Goal: Browse casually: Explore the website without a specific task or goal

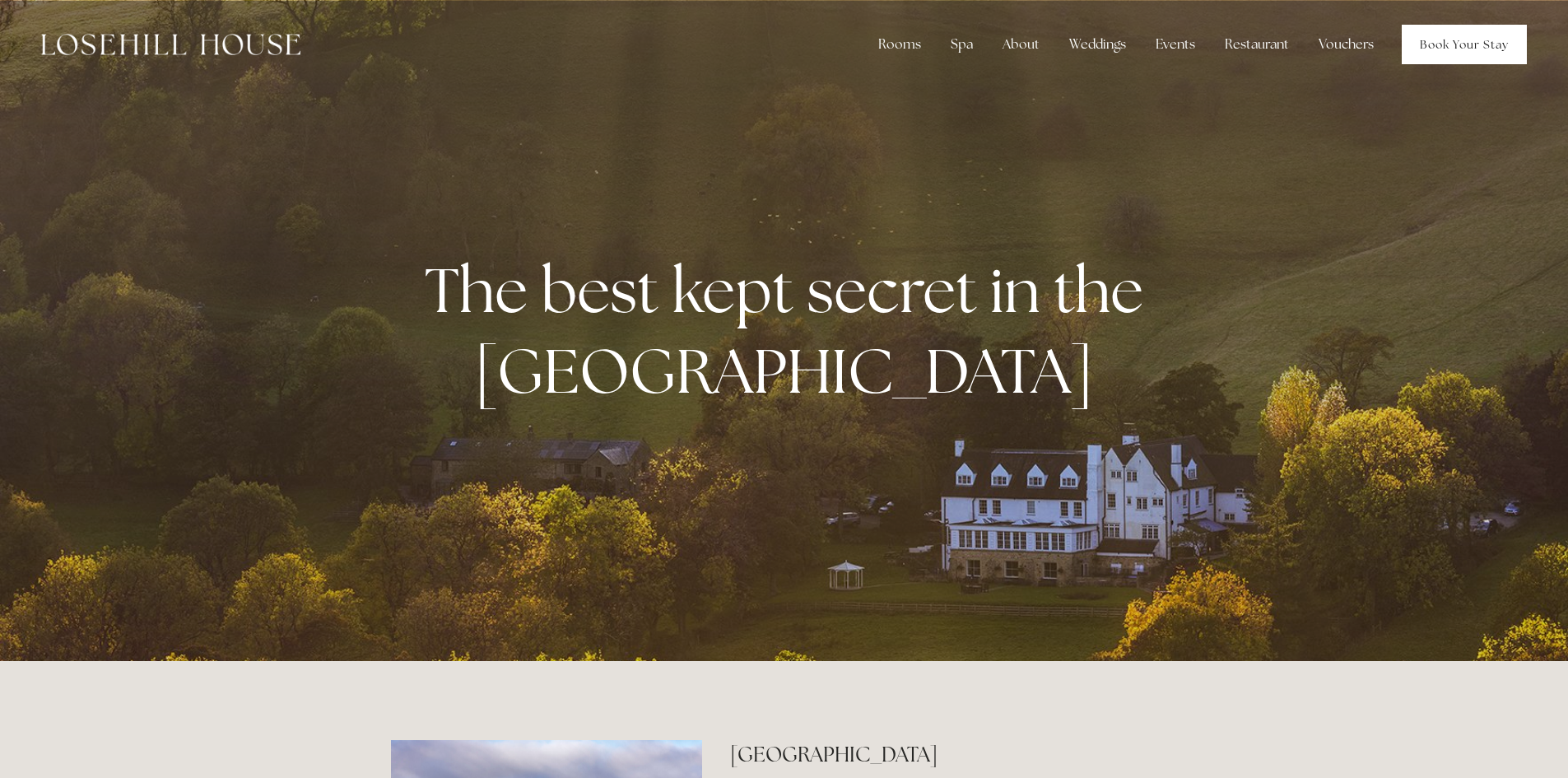
click at [1425, 52] on link "Book Your Stay" at bounding box center [1464, 44] width 125 height 40
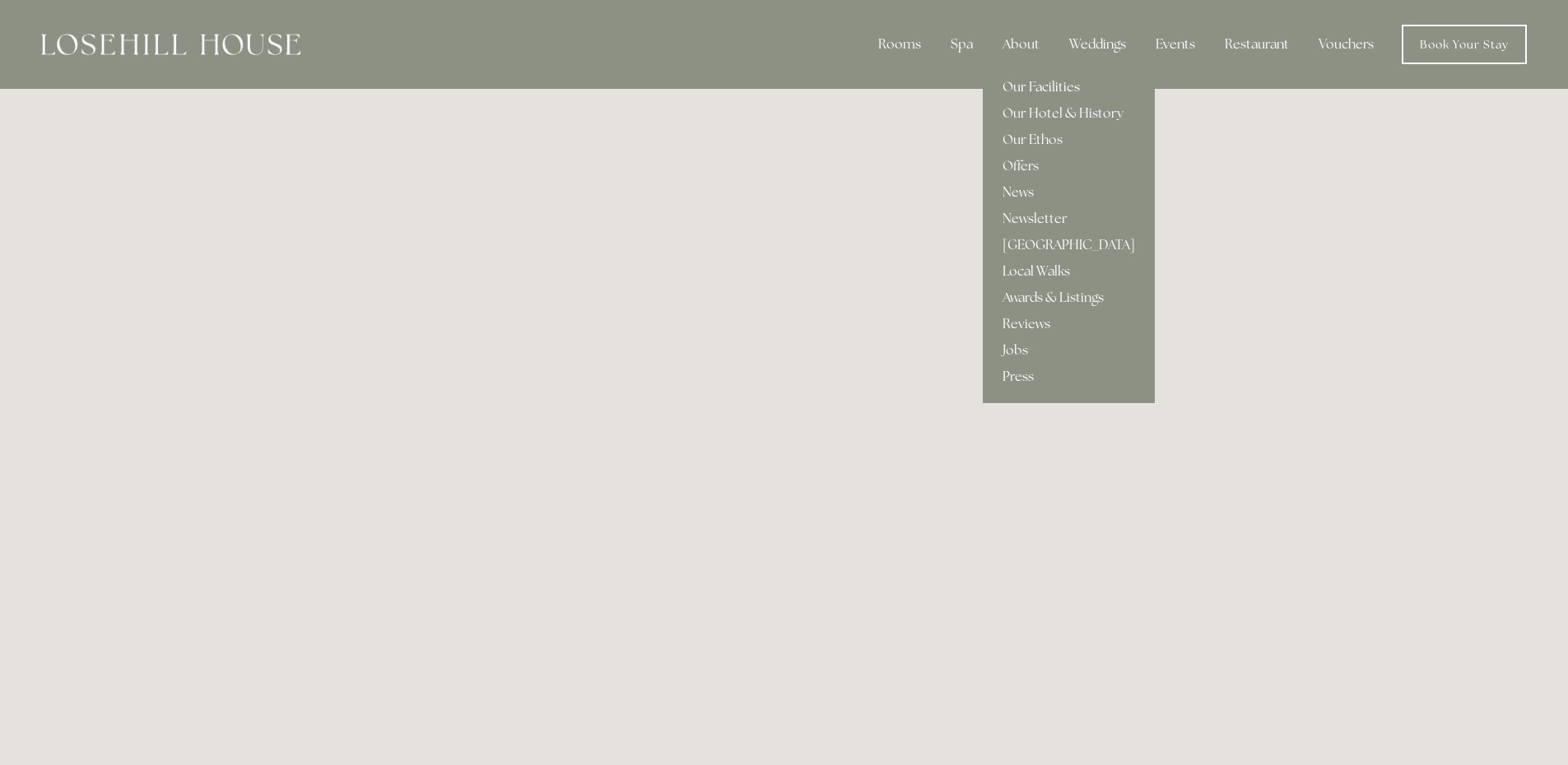
click at [1039, 82] on link "Our Facilities" at bounding box center [1069, 87] width 172 height 26
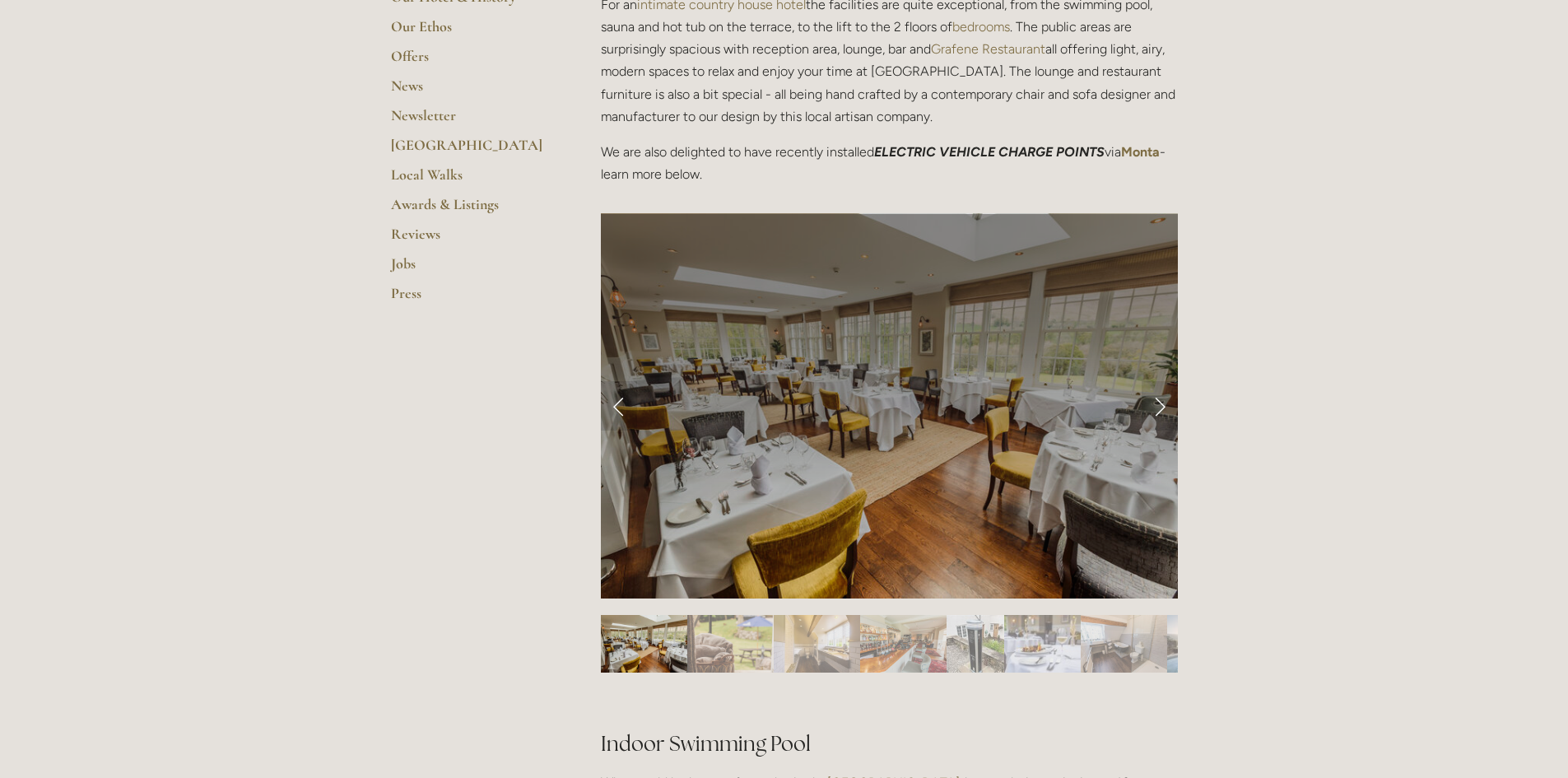
scroll to position [577, 0]
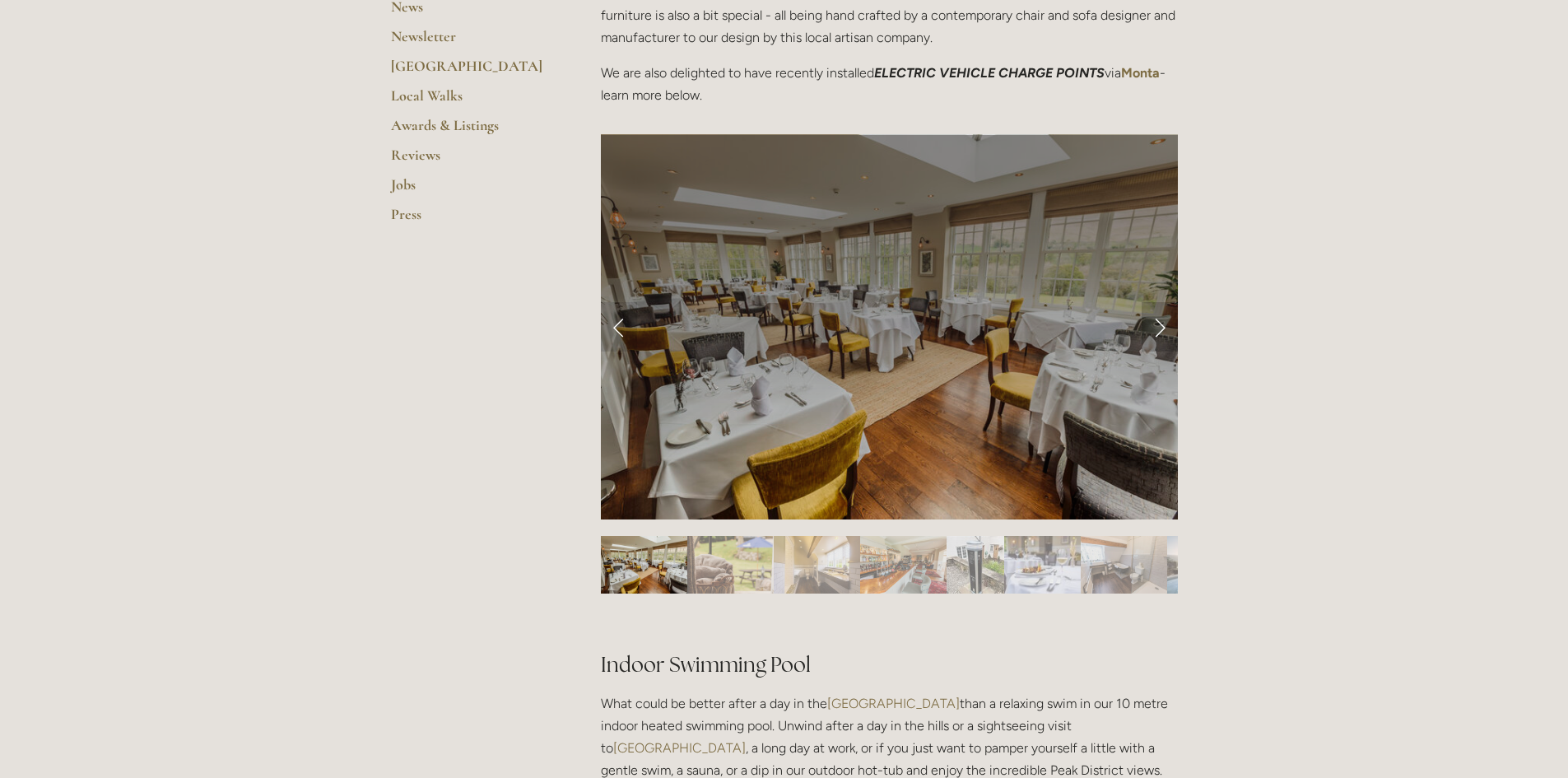
click at [1154, 325] on link "Next Slide" at bounding box center [1159, 327] width 36 height 50
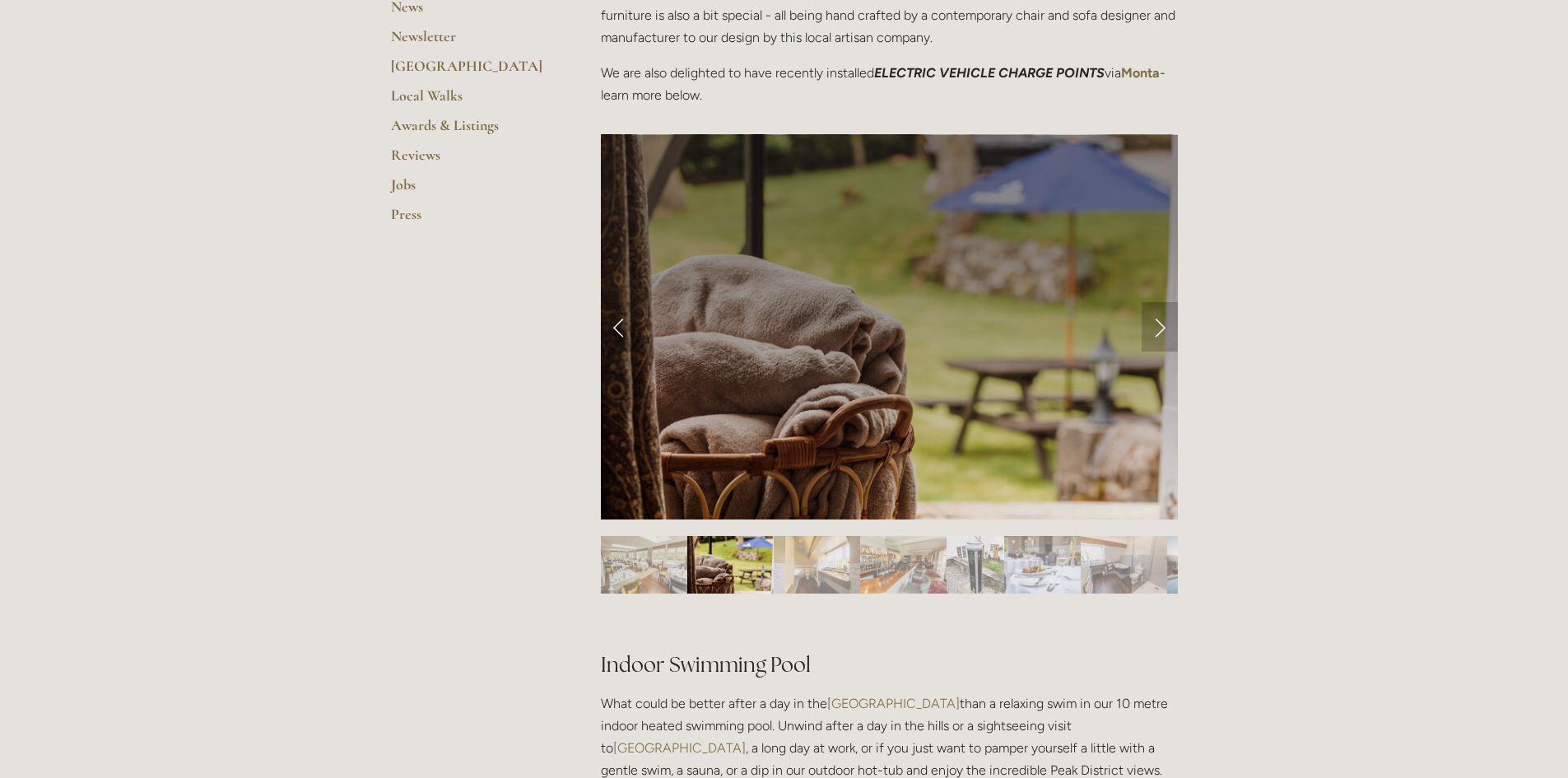
click at [1154, 325] on link "Next Slide" at bounding box center [1159, 327] width 36 height 50
click at [1158, 336] on link "Next Slide" at bounding box center [1159, 327] width 36 height 50
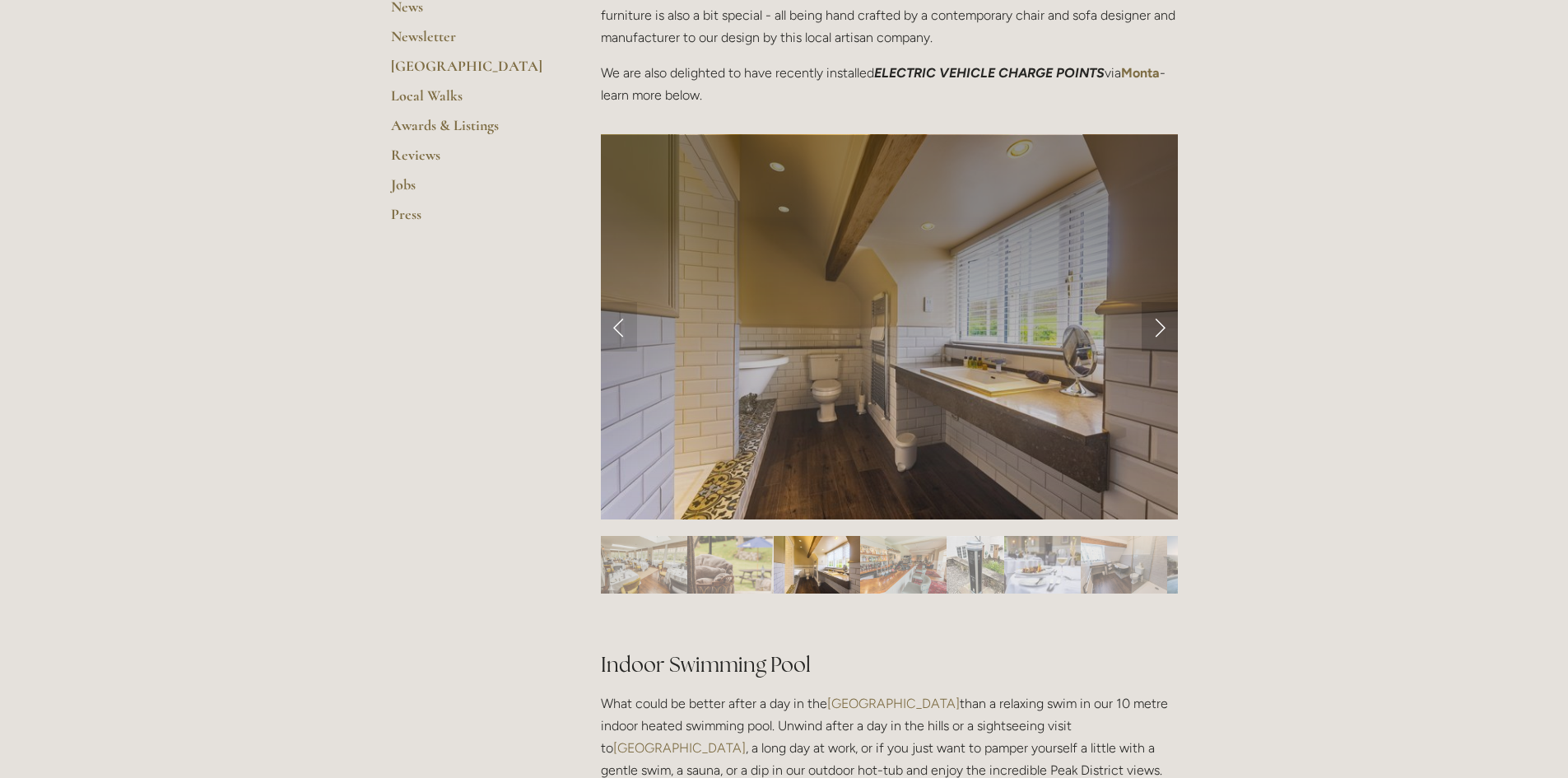
click at [1163, 333] on link "Next Slide" at bounding box center [1159, 327] width 36 height 50
click at [1151, 343] on link "Next Slide" at bounding box center [1159, 327] width 36 height 50
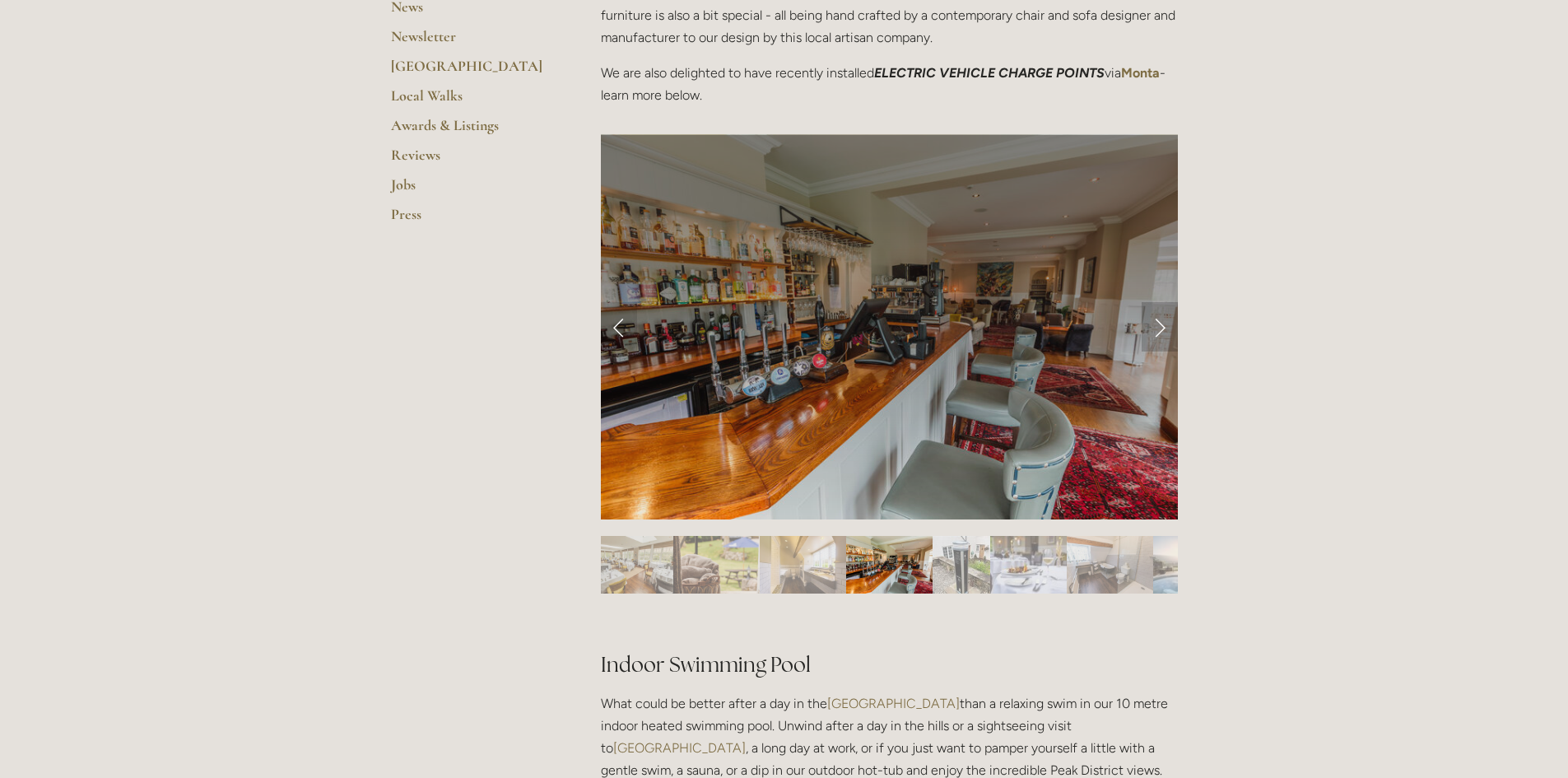
click at [1161, 333] on link "Next Slide" at bounding box center [1159, 327] width 36 height 50
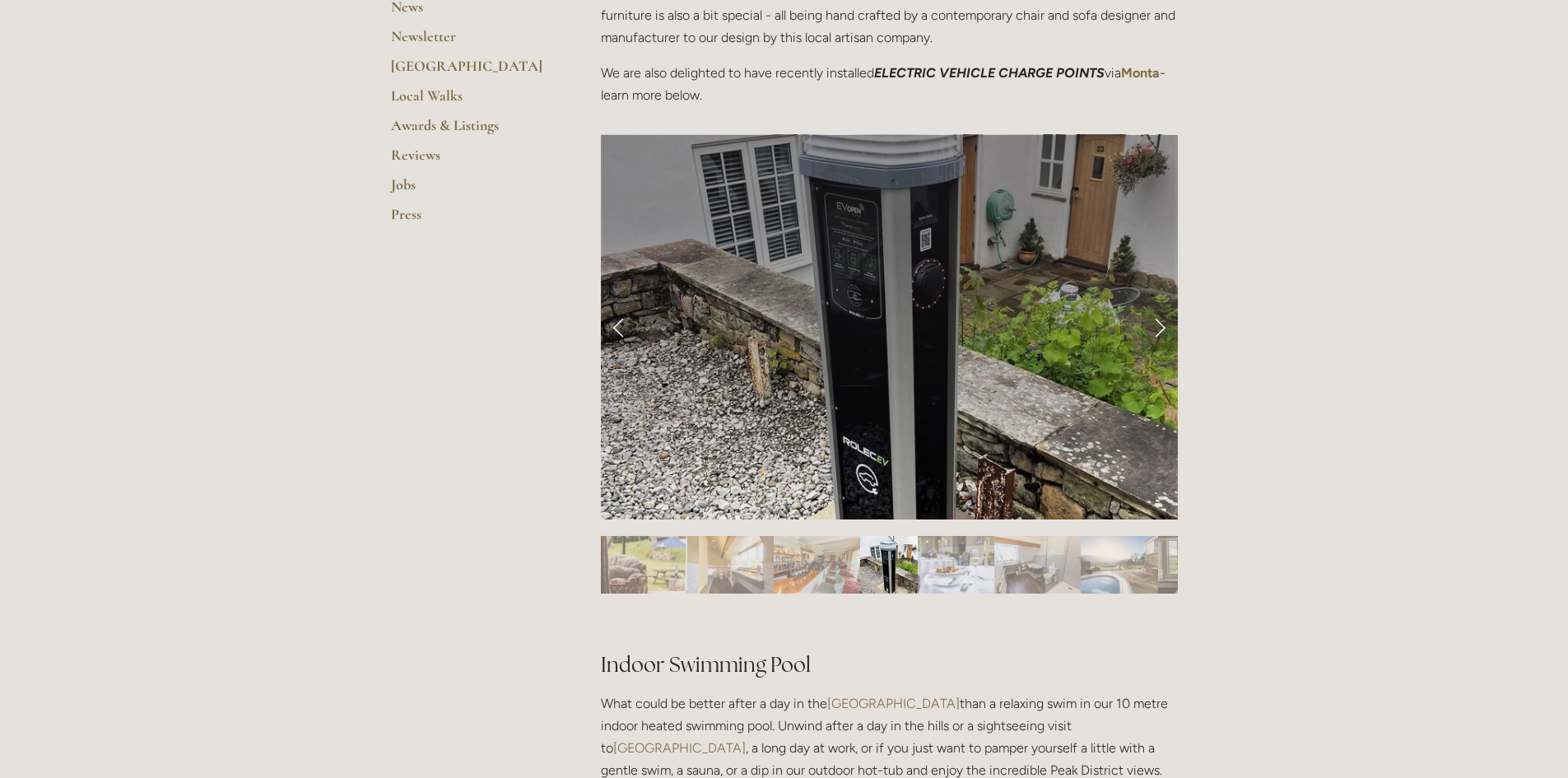
click at [1161, 333] on link "Next Slide" at bounding box center [1159, 327] width 36 height 50
click at [1151, 338] on link "Next Slide" at bounding box center [1159, 327] width 36 height 50
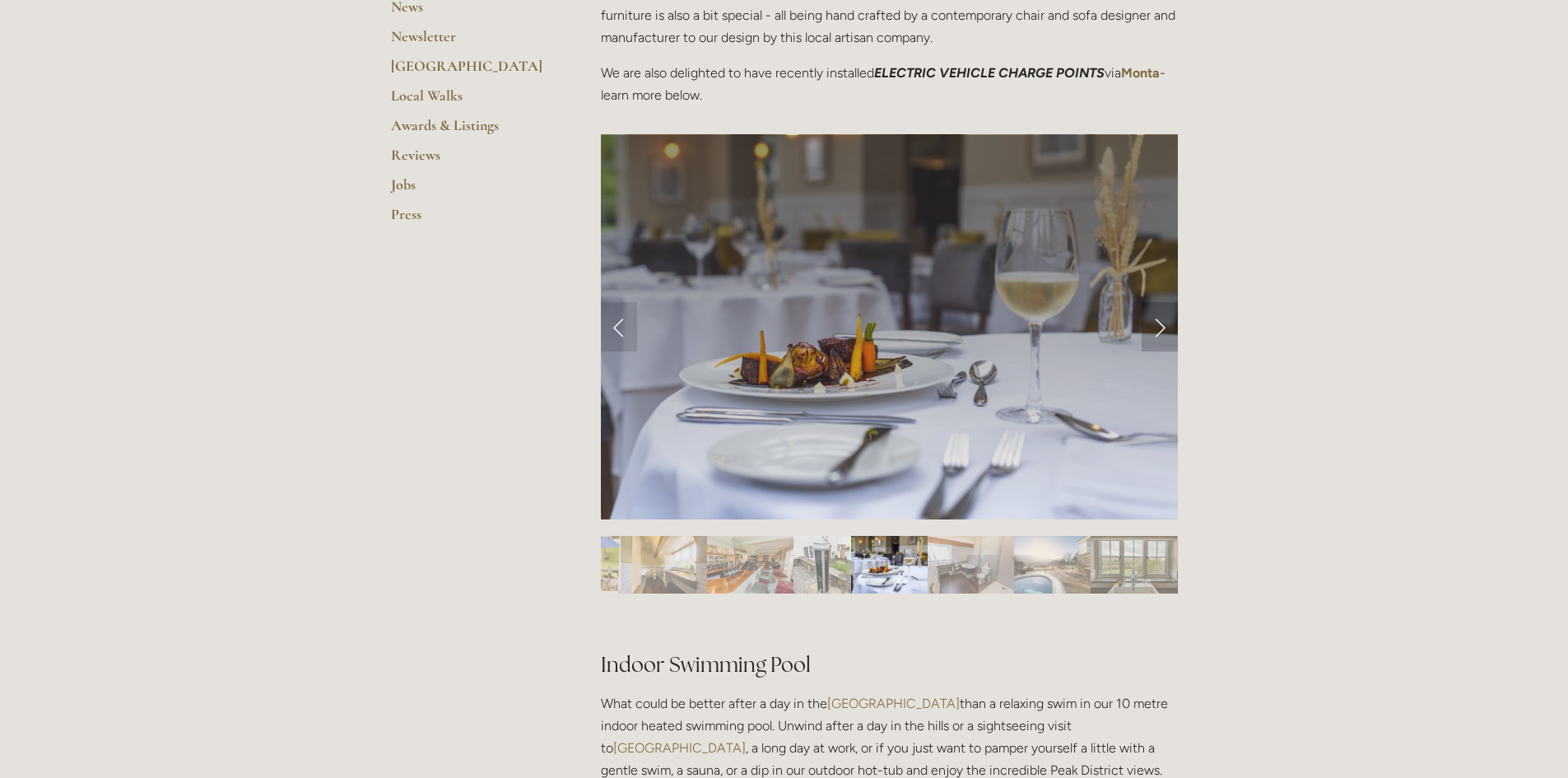
click at [1156, 331] on link "Next Slide" at bounding box center [1159, 327] width 36 height 50
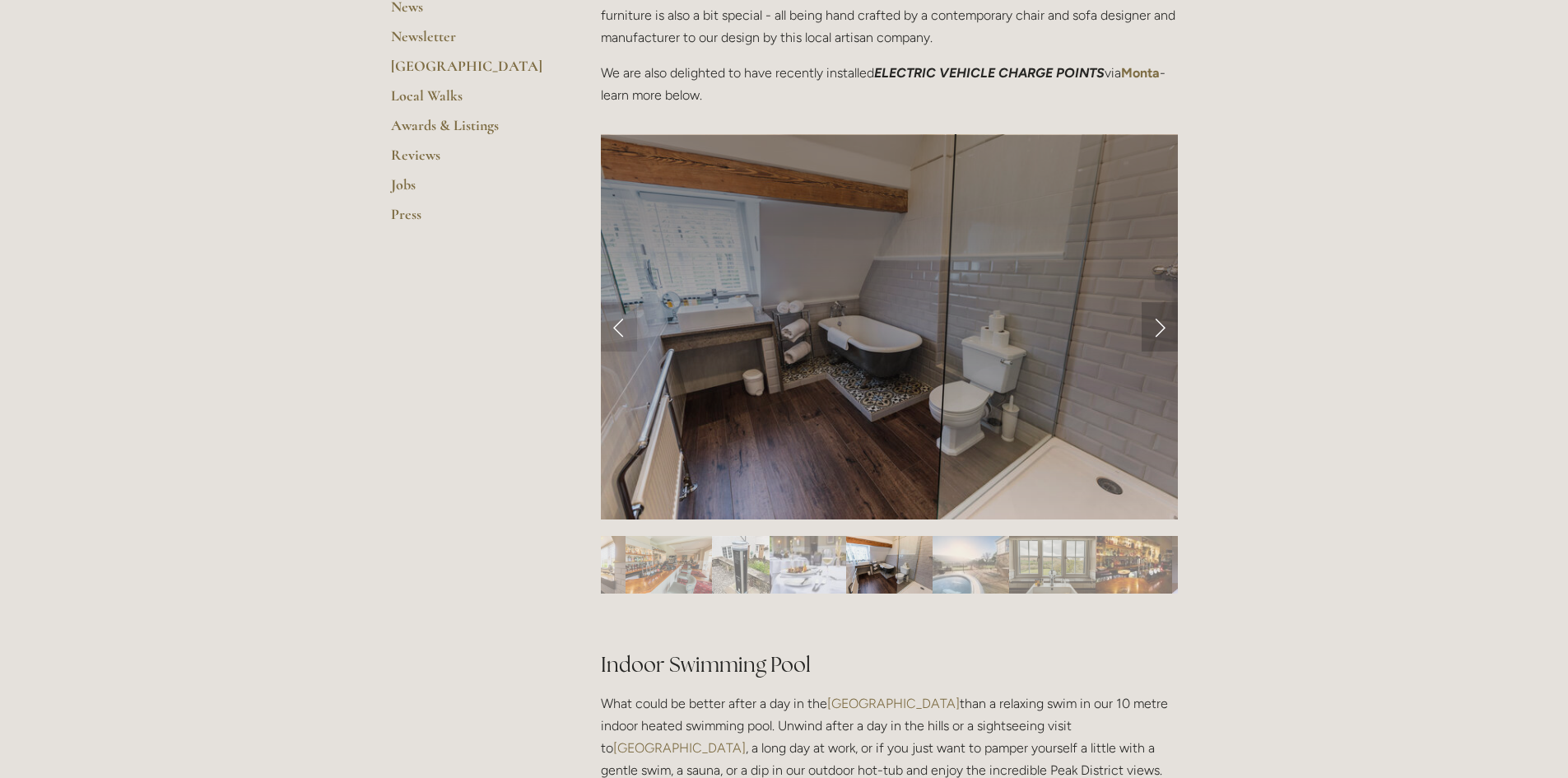
click at [1156, 331] on link "Next Slide" at bounding box center [1159, 327] width 36 height 50
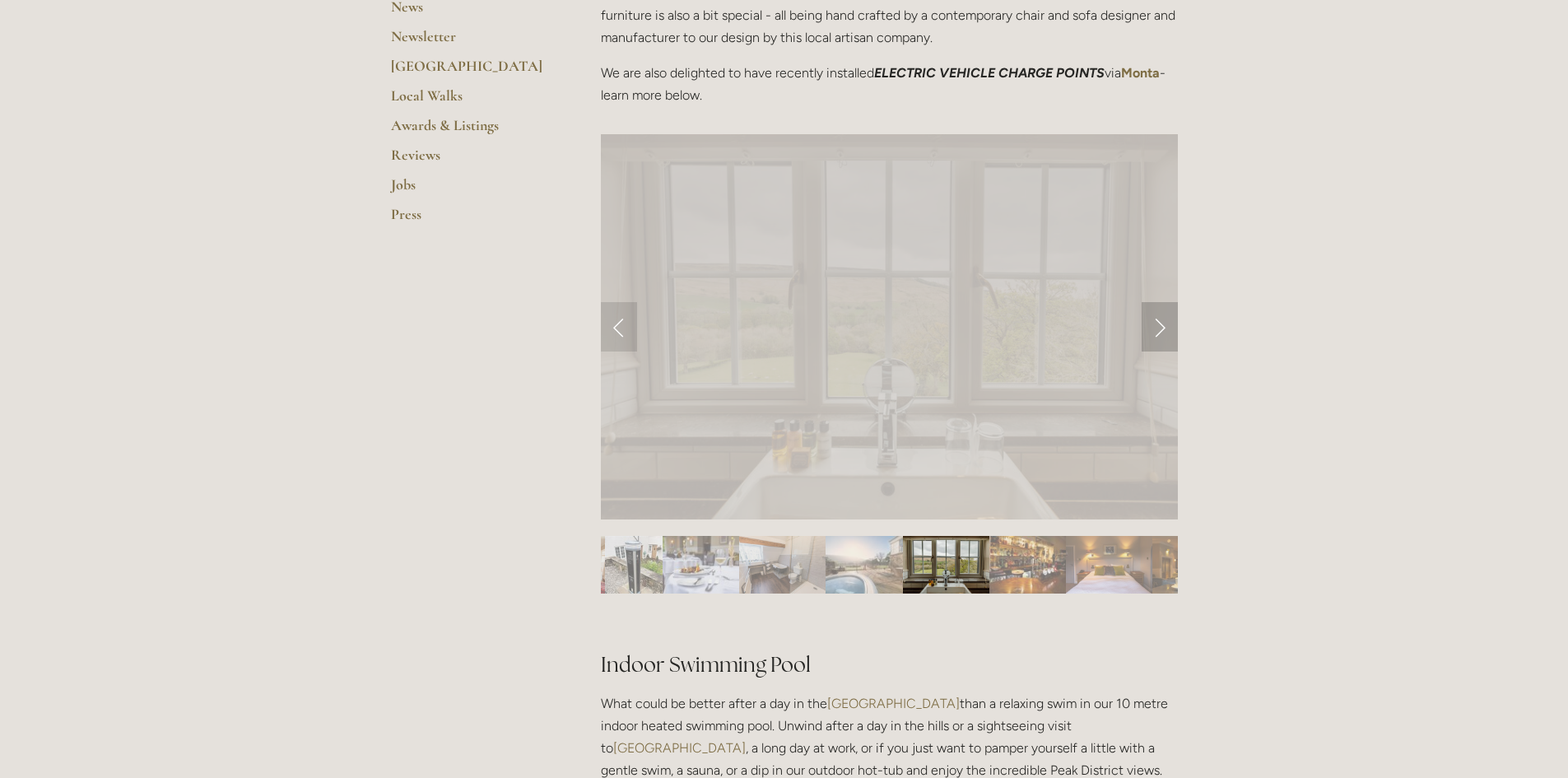
click at [1156, 331] on link "Next Slide" at bounding box center [1159, 327] width 36 height 50
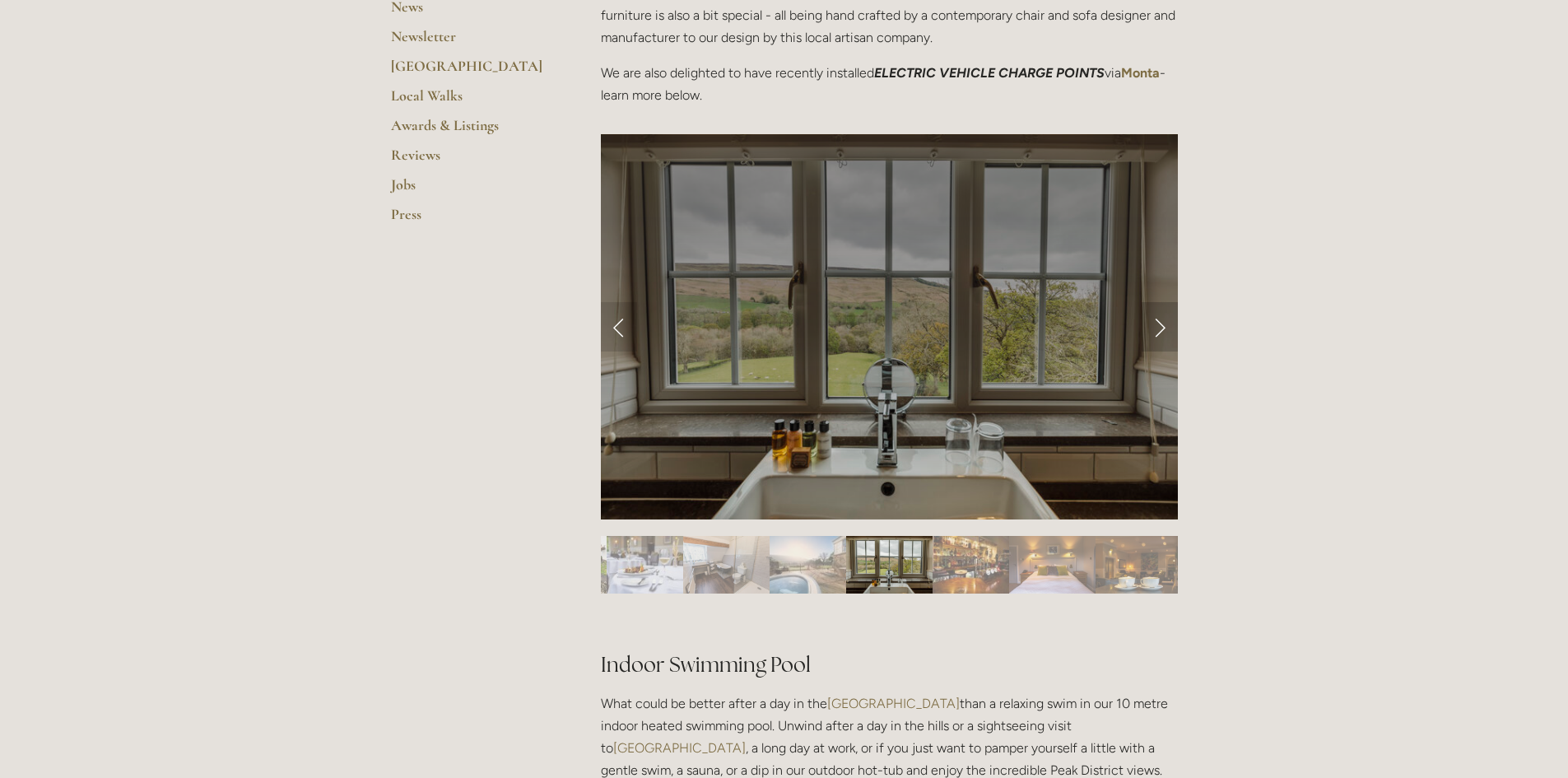
click at [1156, 331] on link "Next Slide" at bounding box center [1159, 327] width 36 height 50
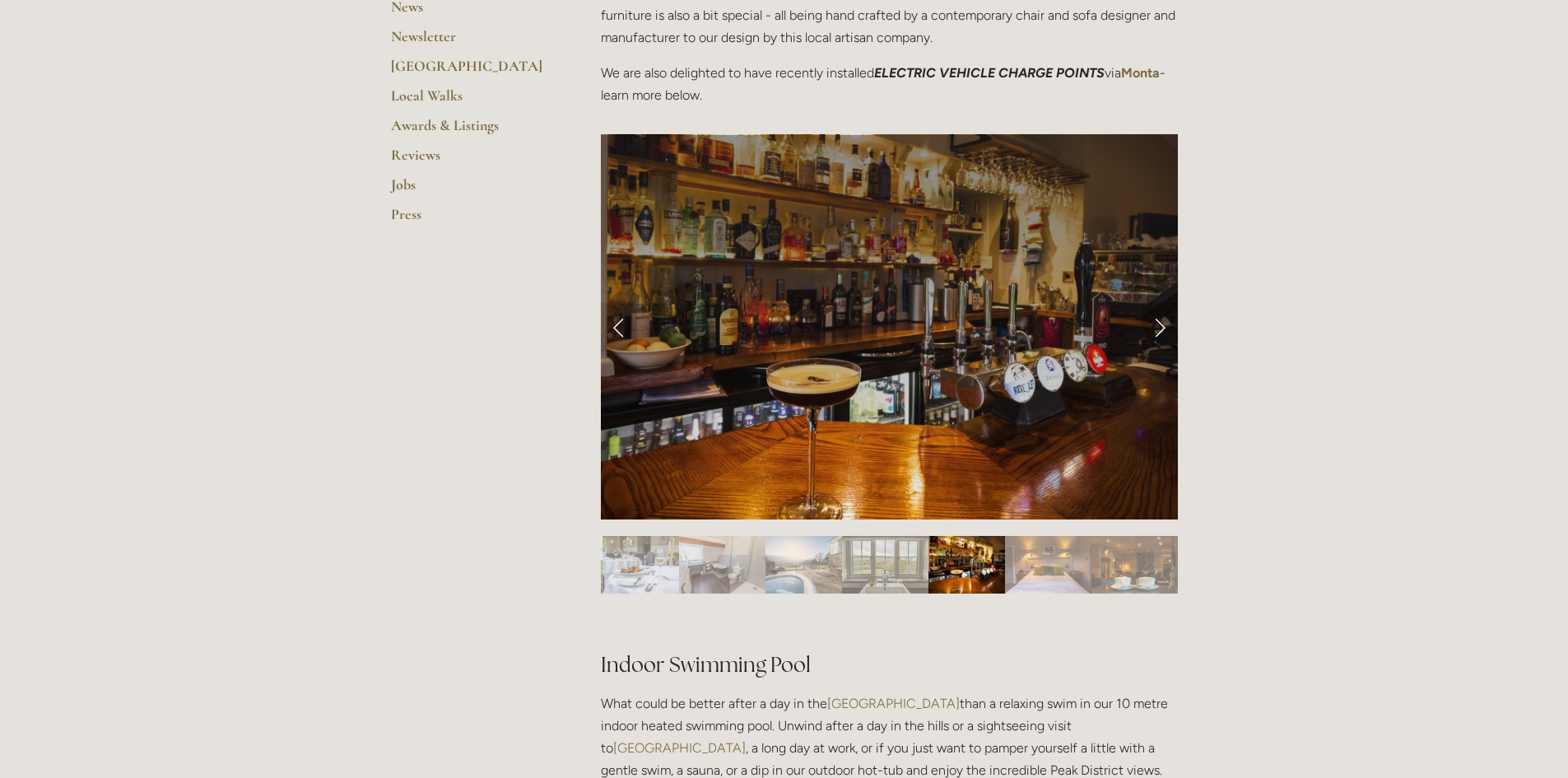
click at [1156, 331] on link "Next Slide" at bounding box center [1159, 327] width 36 height 50
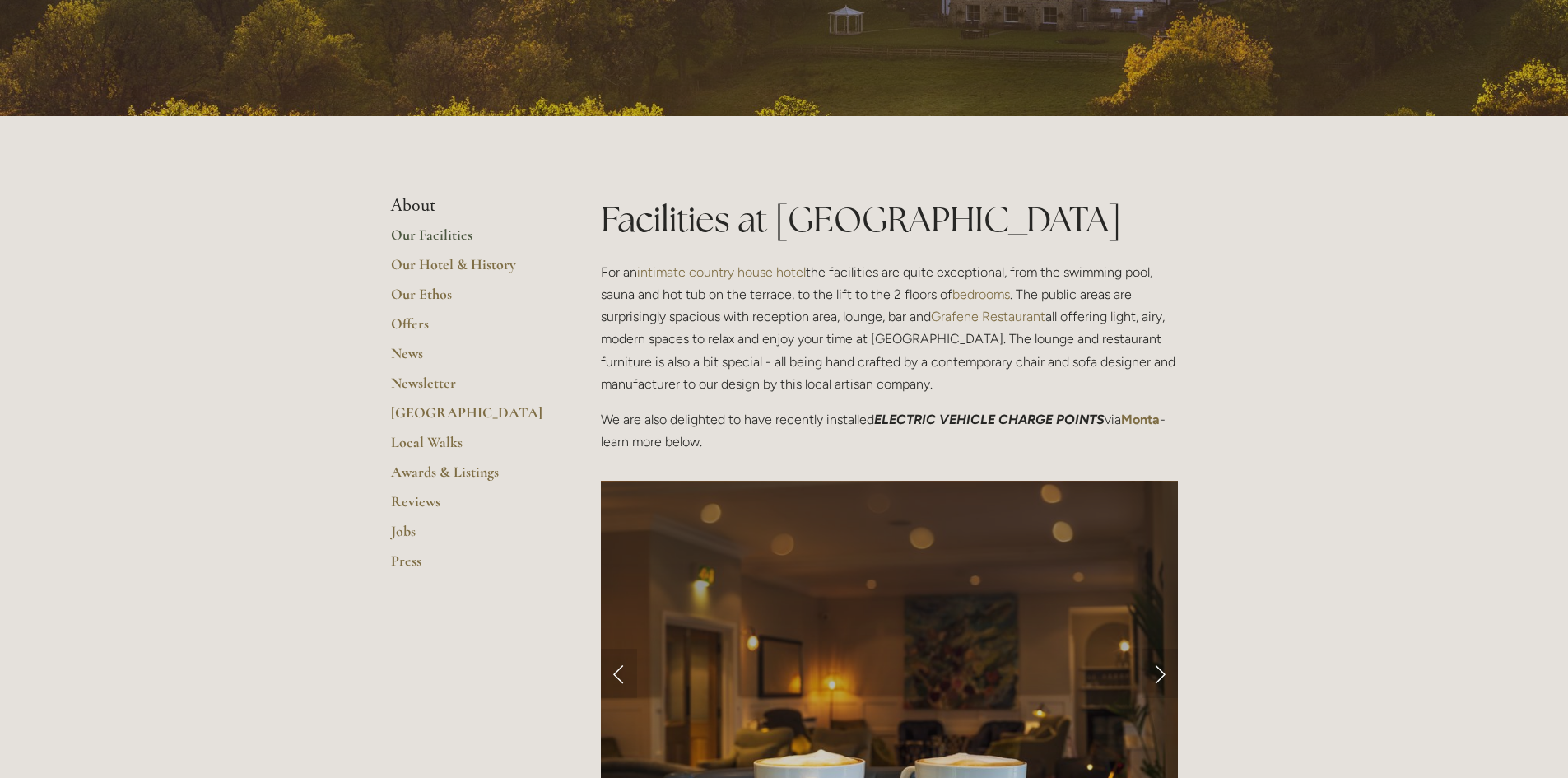
scroll to position [0, 0]
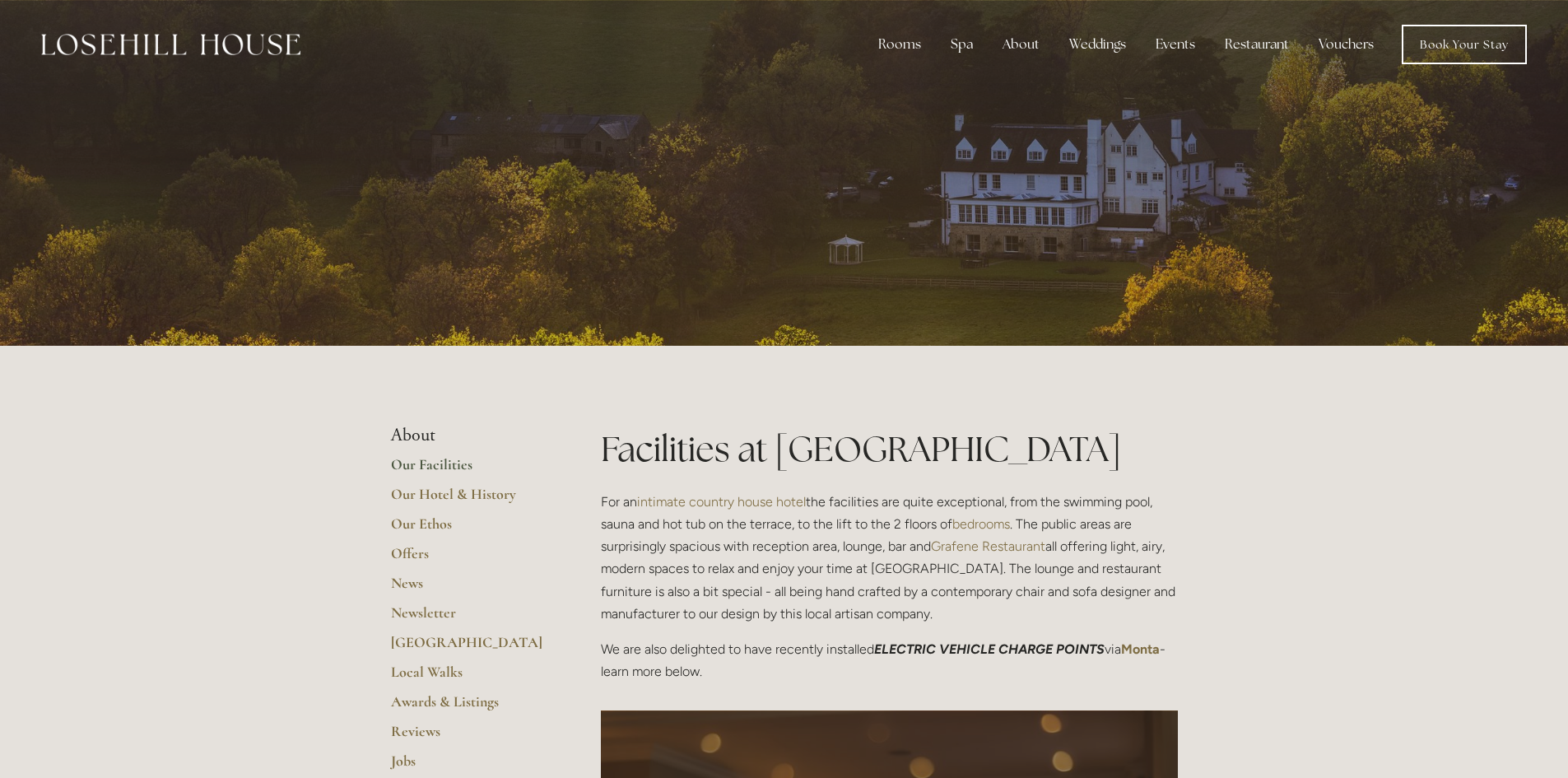
click at [1053, 232] on div at bounding box center [784, 173] width 787 height 346
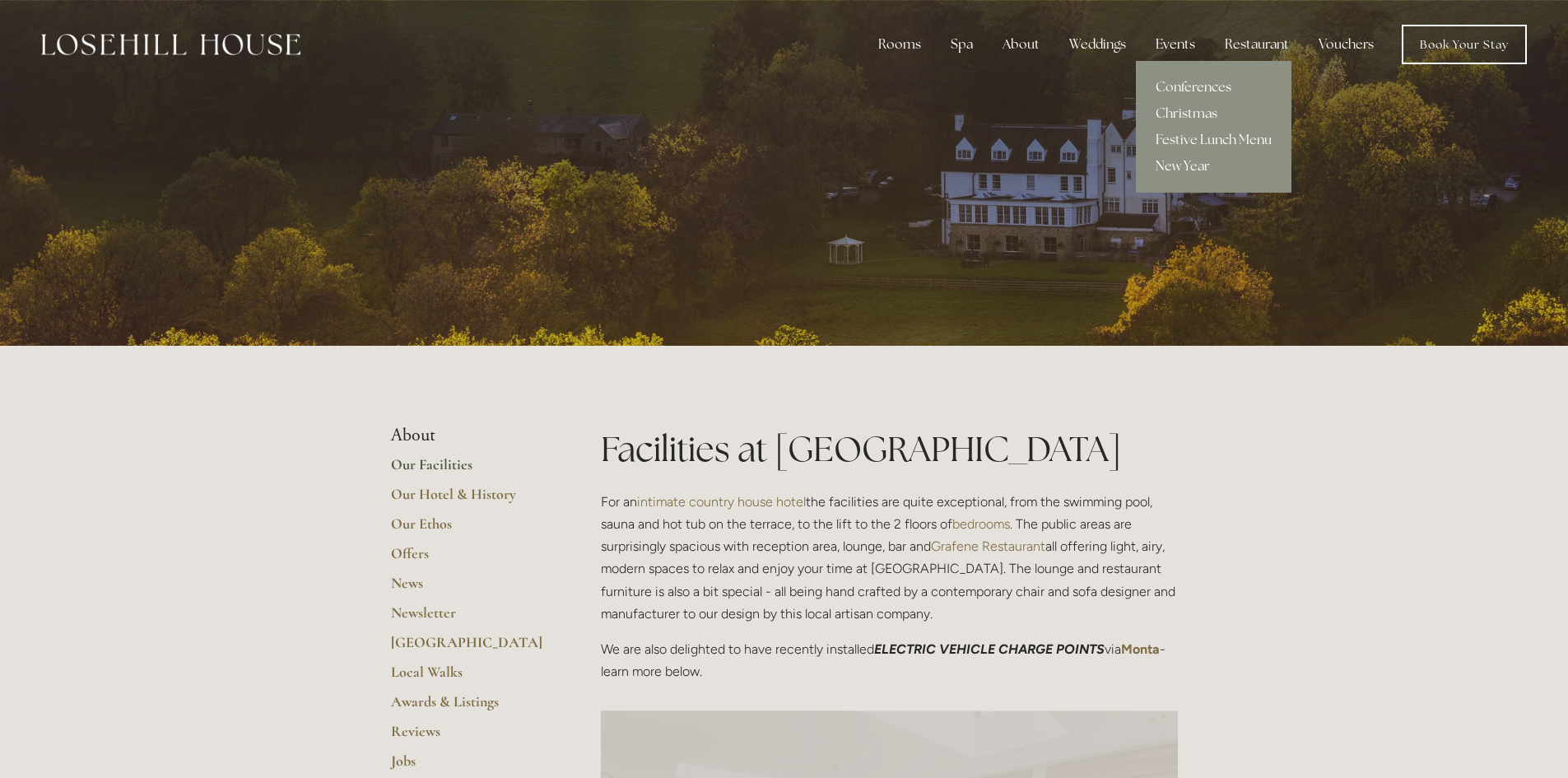
click at [1168, 50] on div "Events" at bounding box center [1175, 44] width 66 height 33
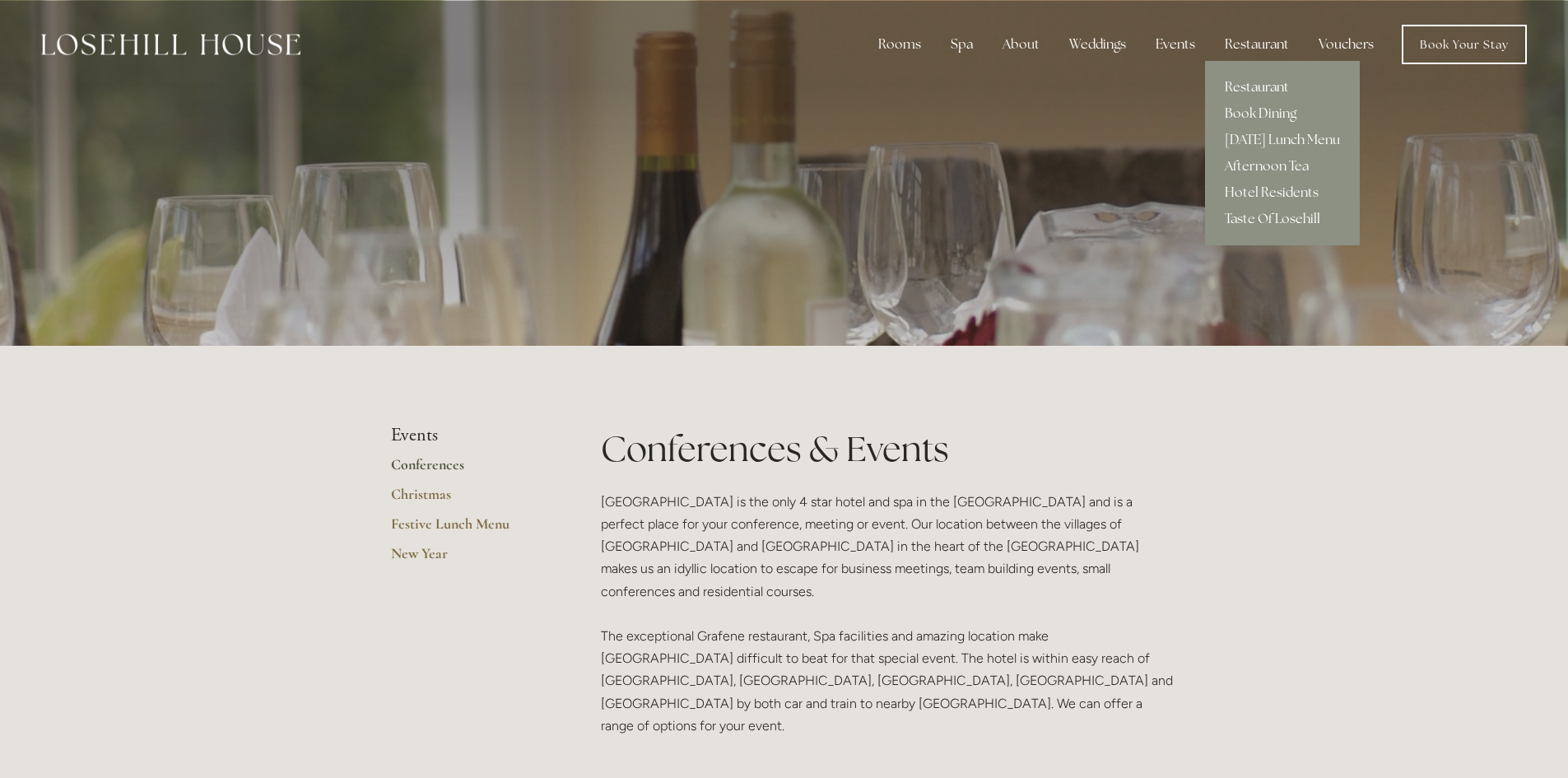
click at [1242, 86] on link "Restaurant" at bounding box center [1283, 87] width 155 height 26
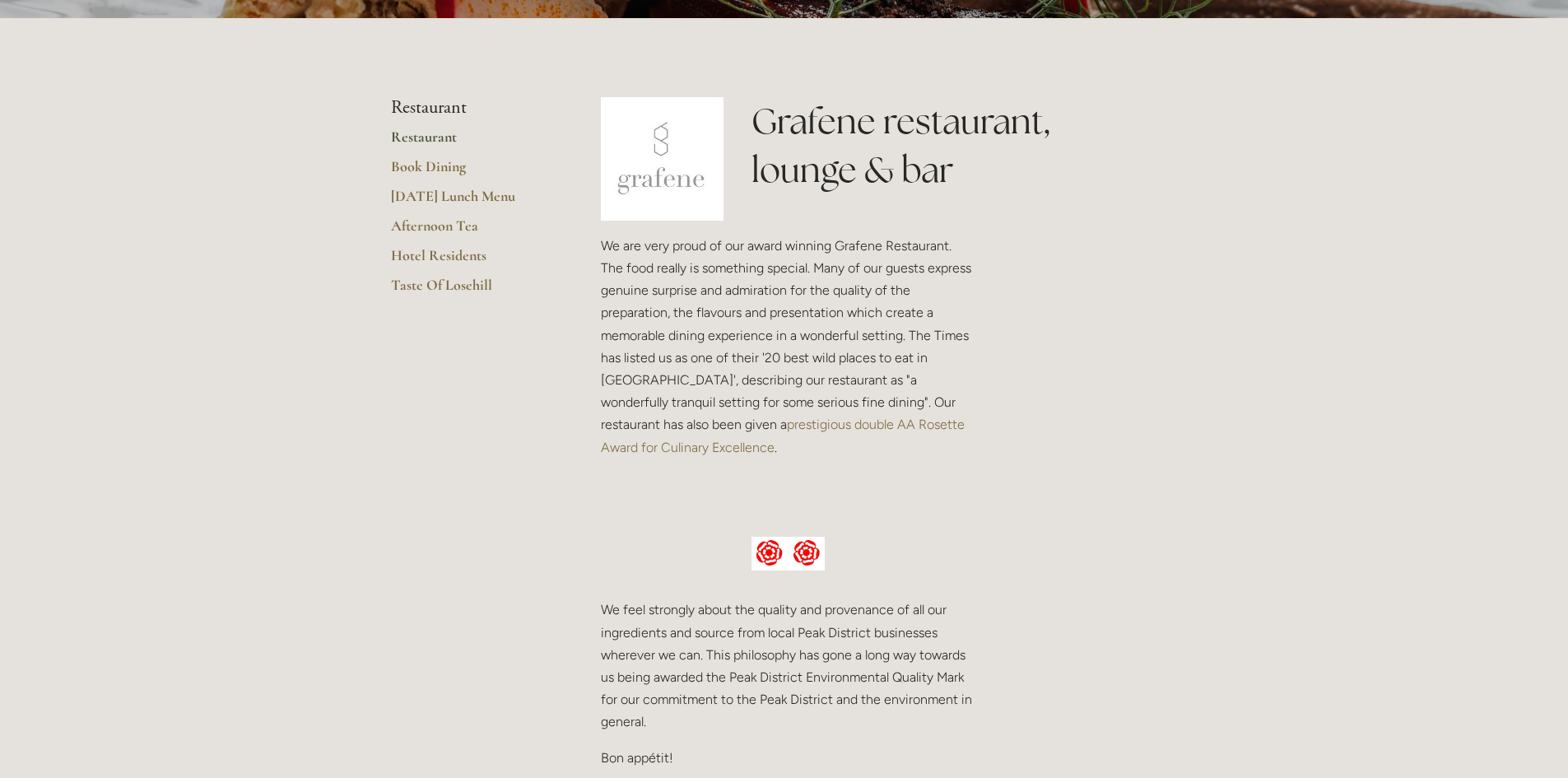
scroll to position [165, 0]
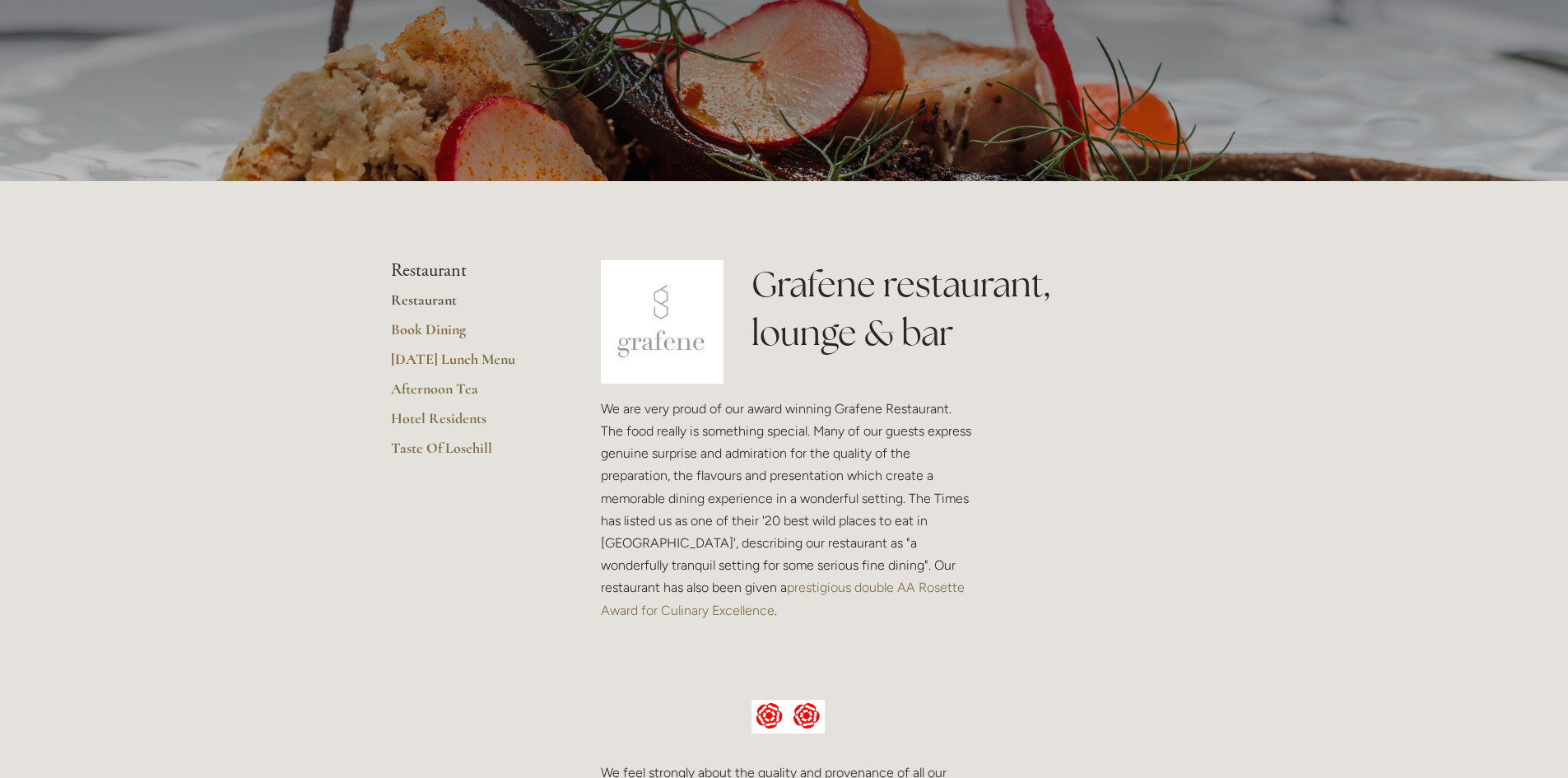
click at [439, 418] on link "Hotel Residents" at bounding box center [470, 424] width 157 height 29
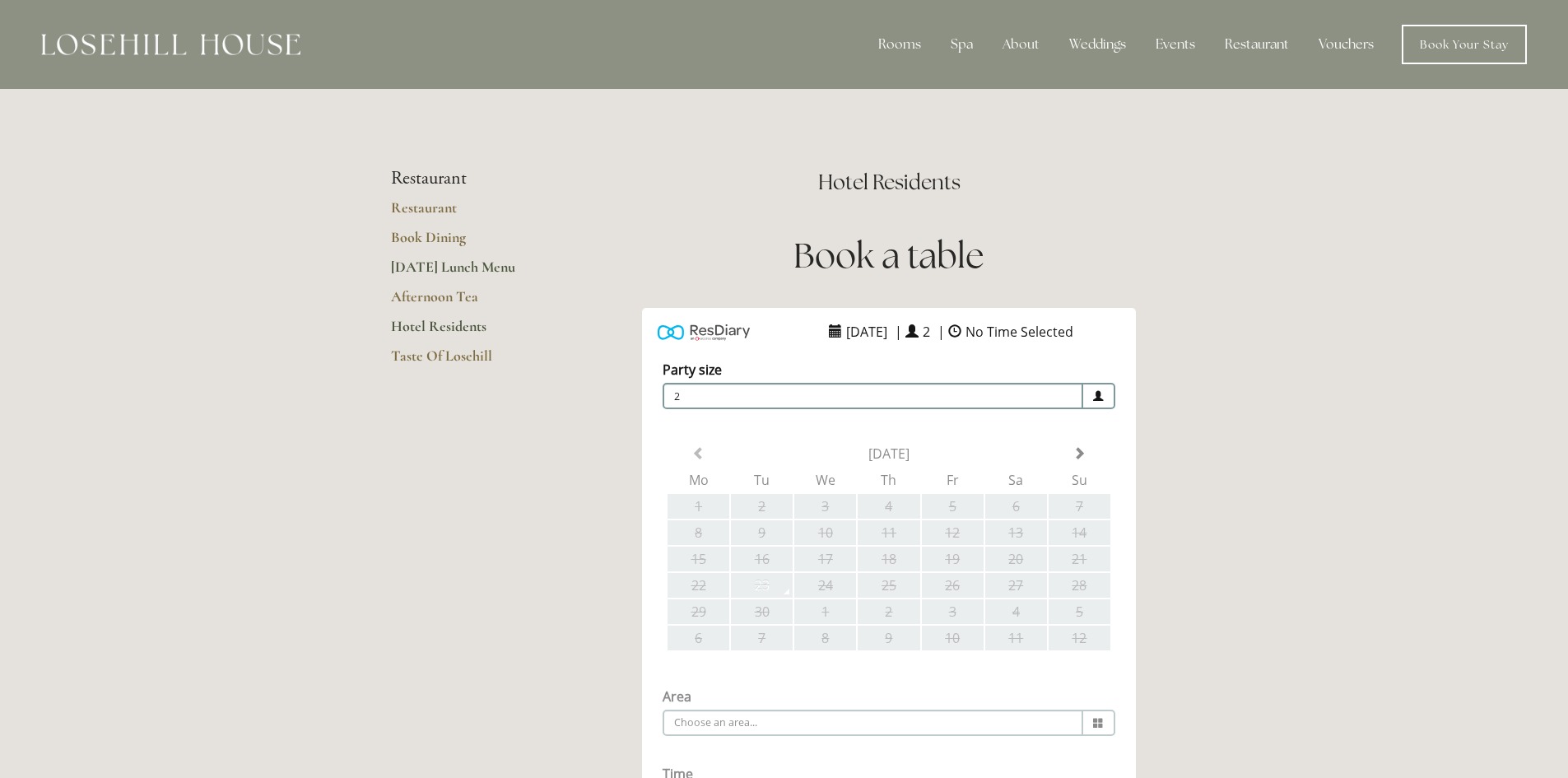
click at [428, 264] on link "[DATE] Lunch Menu" at bounding box center [470, 272] width 157 height 29
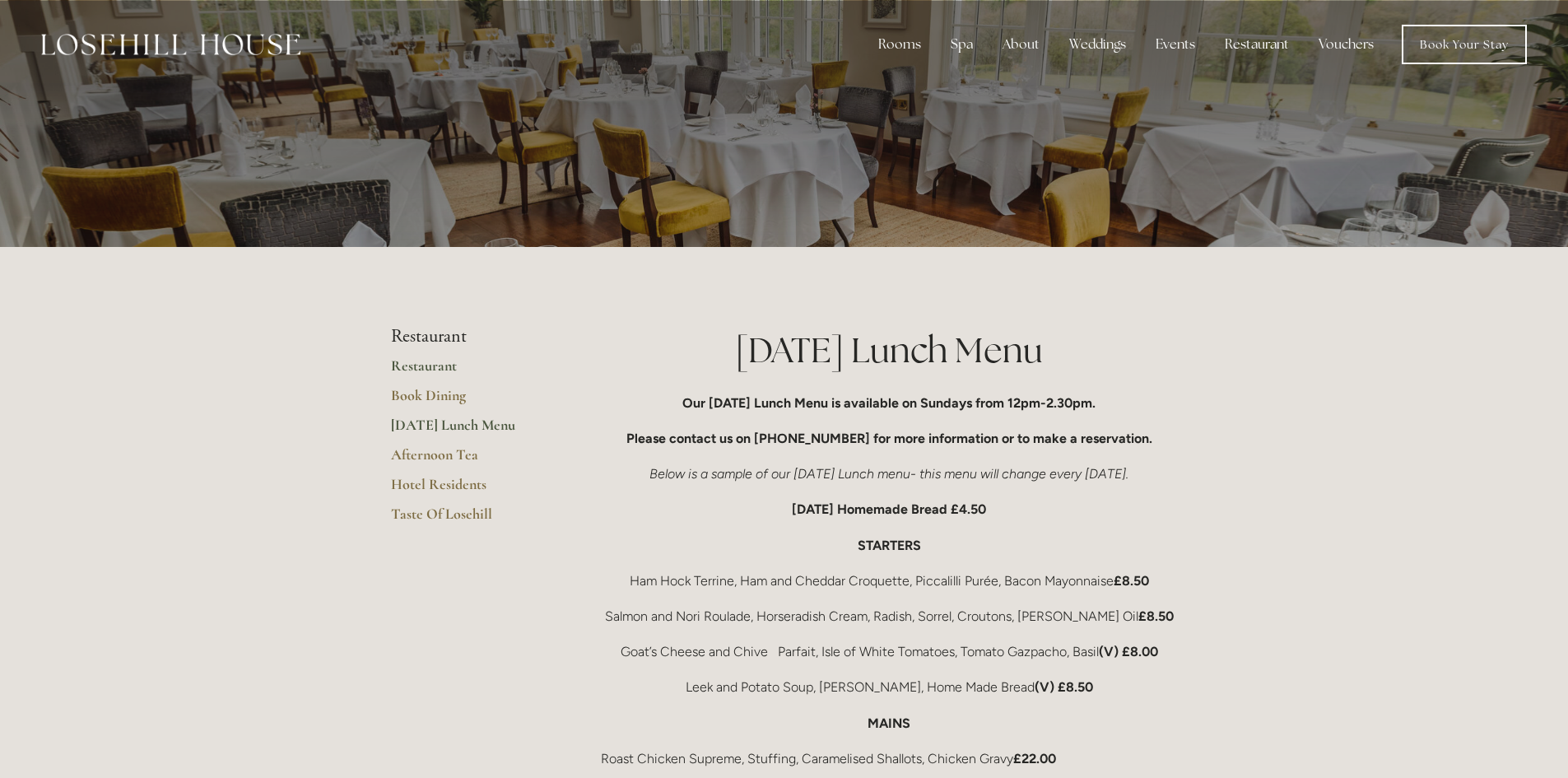
click at [412, 366] on link "Restaurant" at bounding box center [470, 370] width 157 height 29
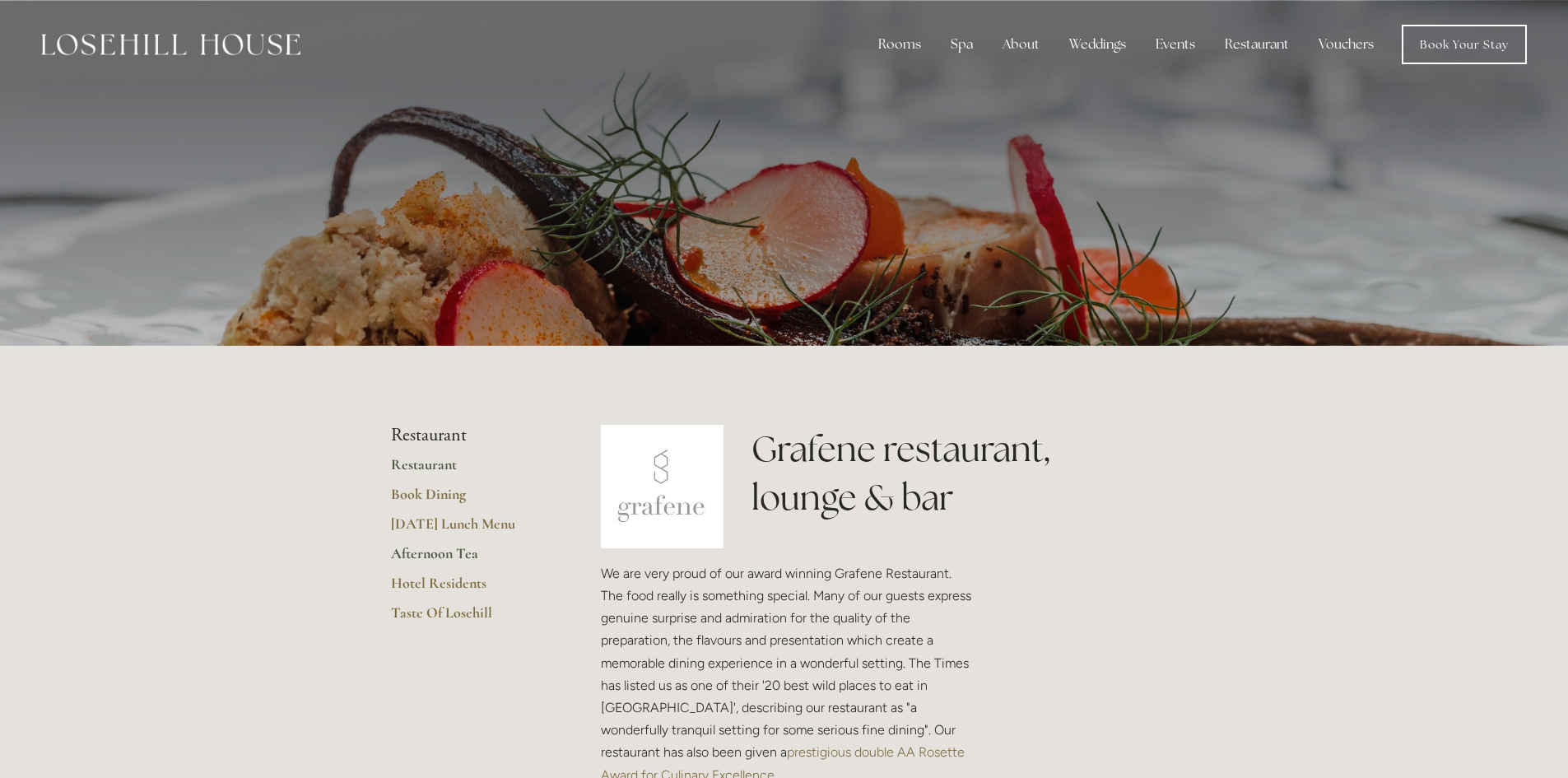
click at [455, 546] on link "Afternoon Tea" at bounding box center [470, 558] width 157 height 29
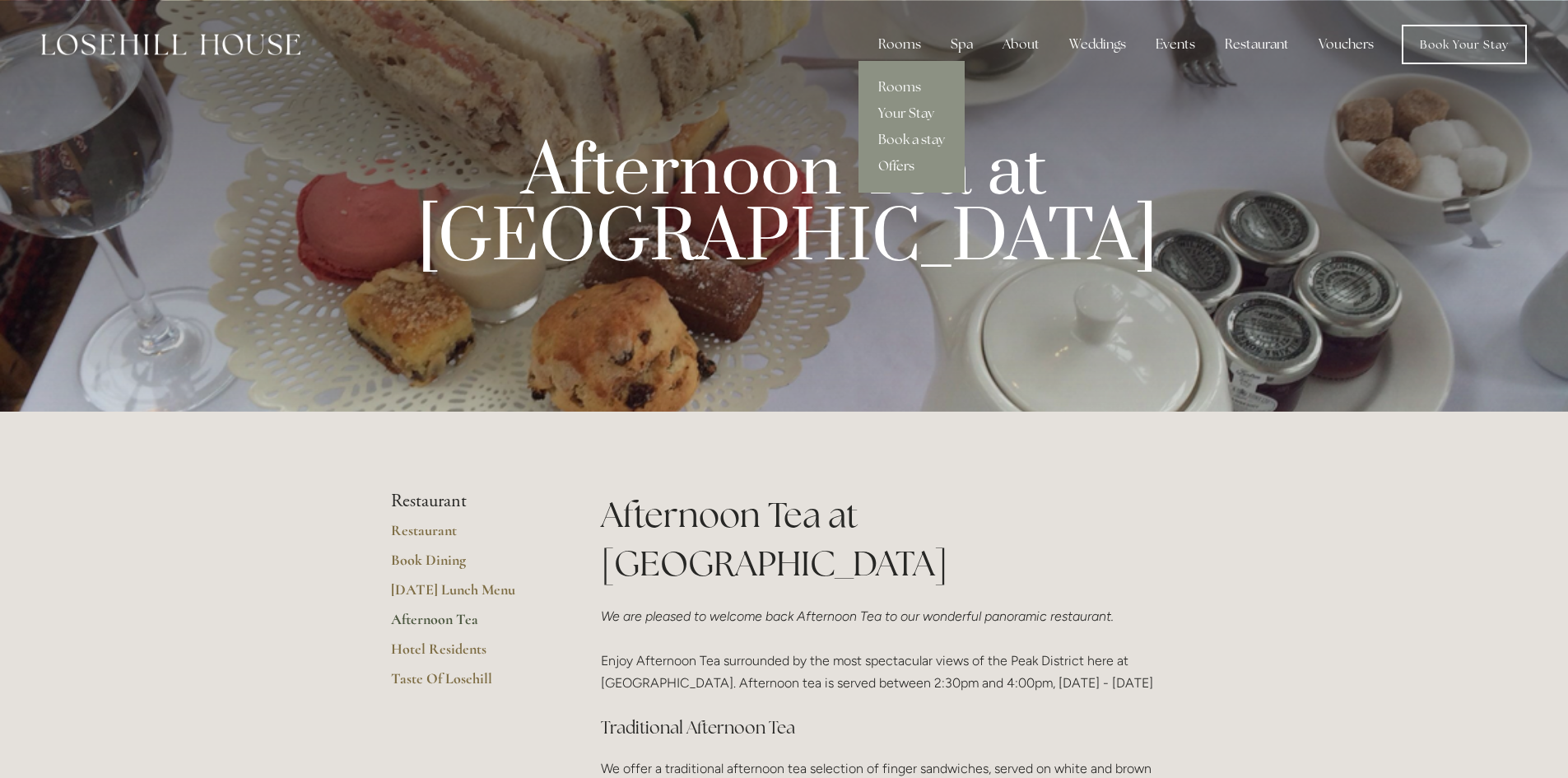
click at [907, 162] on link "Offers" at bounding box center [912, 166] width 106 height 26
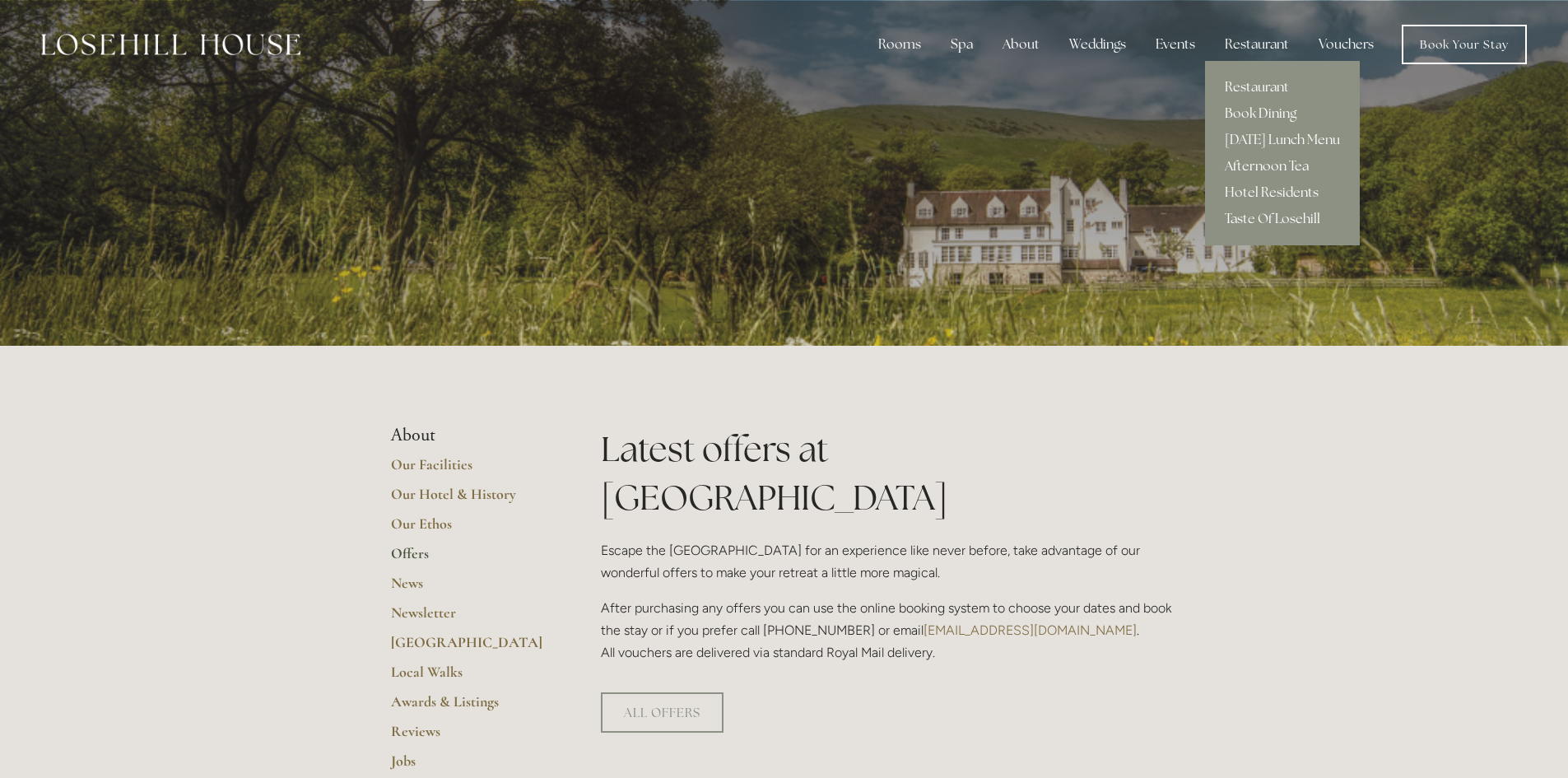
click at [1267, 163] on link "Afternoon Tea" at bounding box center [1283, 166] width 155 height 26
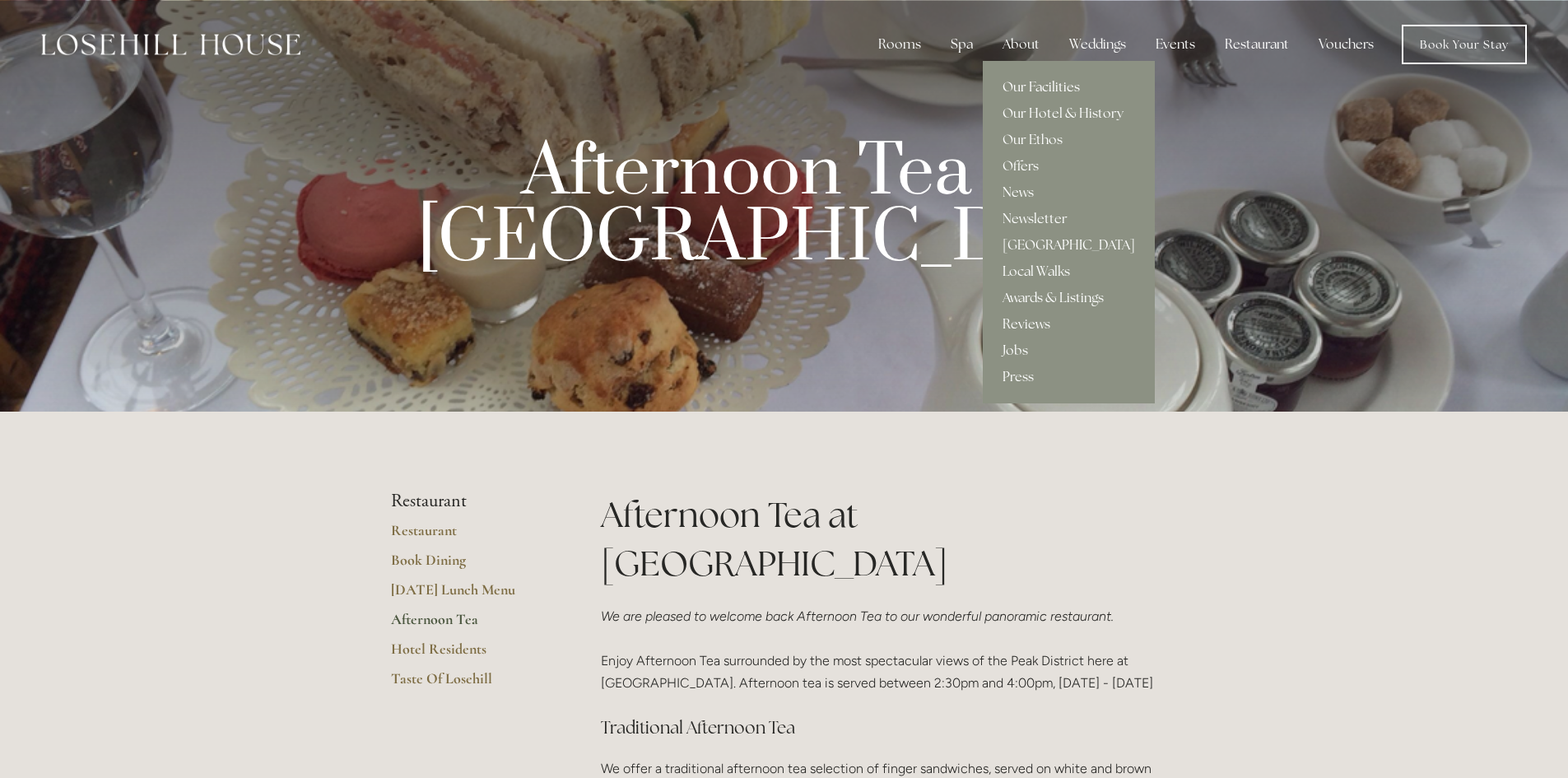
click at [1028, 84] on link "Our Facilities" at bounding box center [1069, 87] width 172 height 26
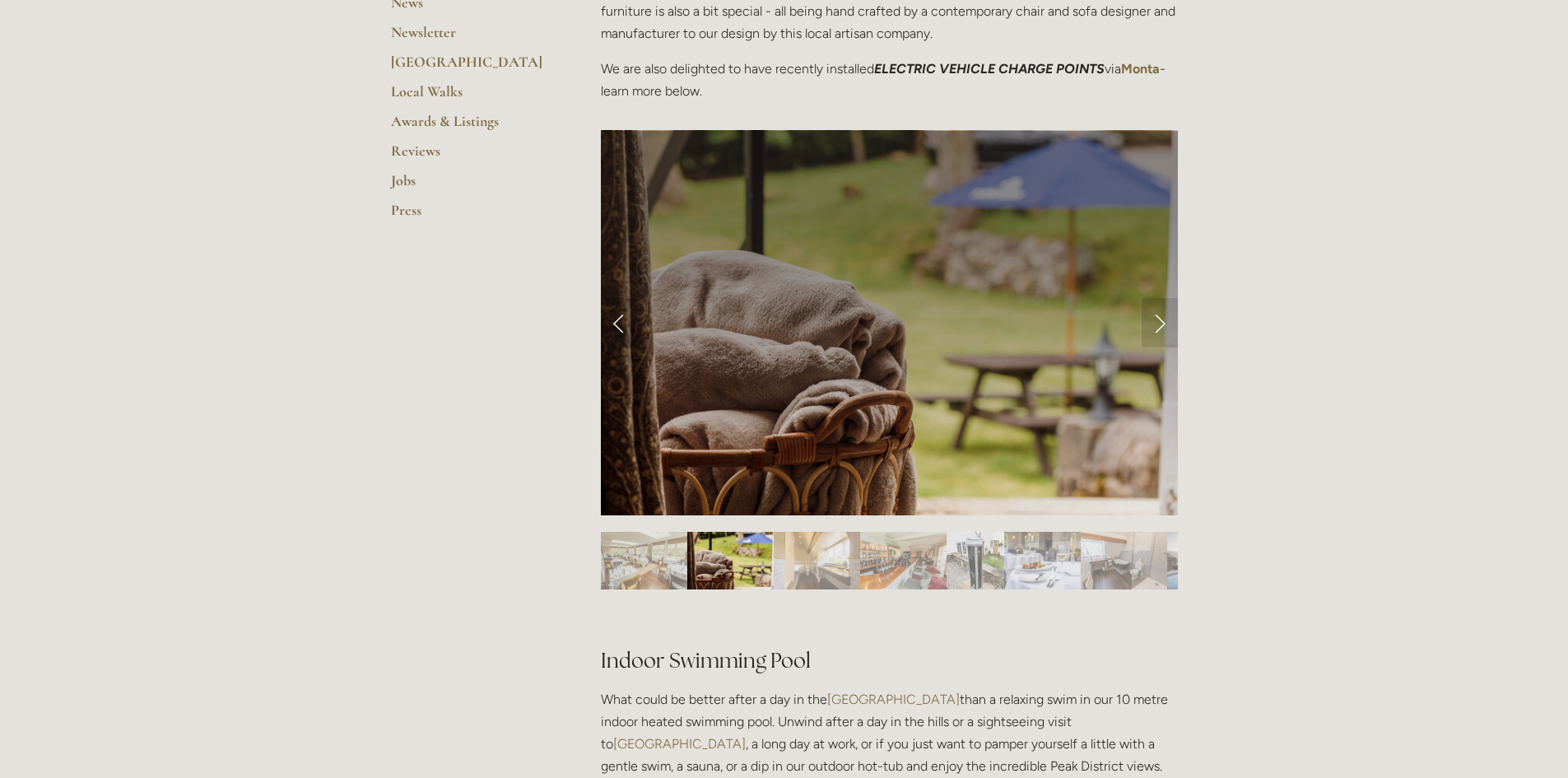
scroll to position [577, 0]
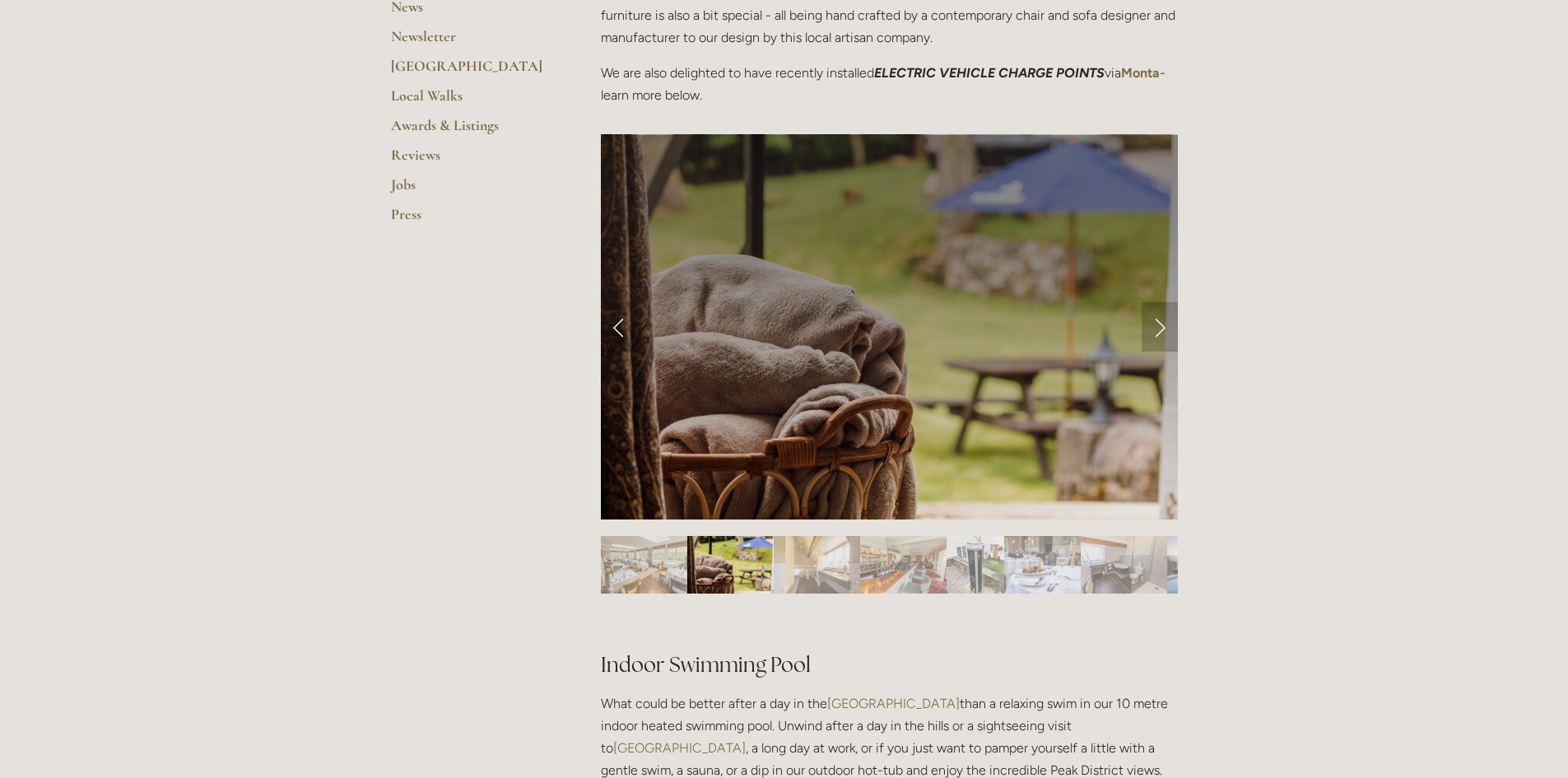
click at [1166, 340] on link "Next Slide" at bounding box center [1159, 327] width 36 height 50
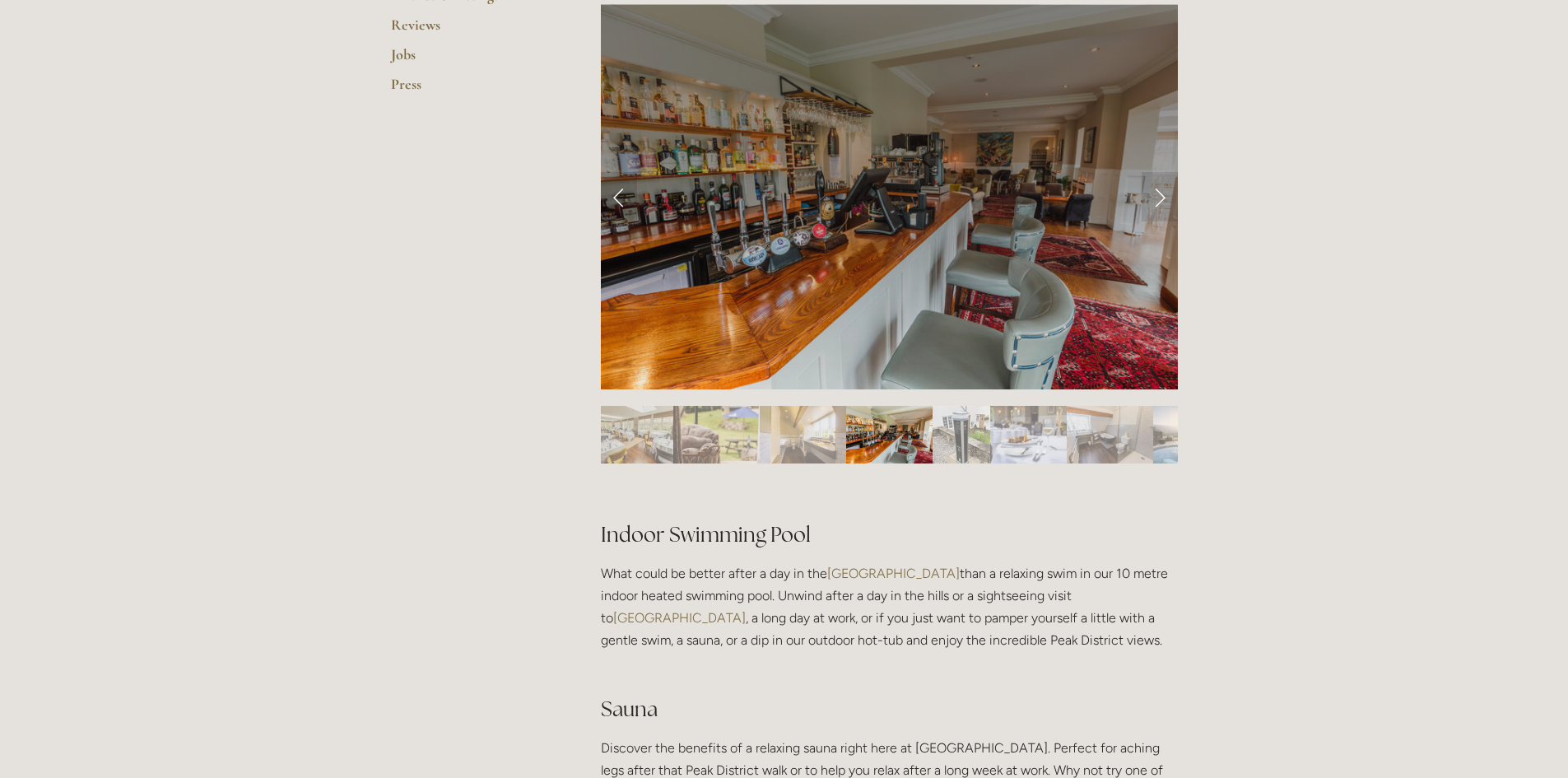
scroll to position [0, 0]
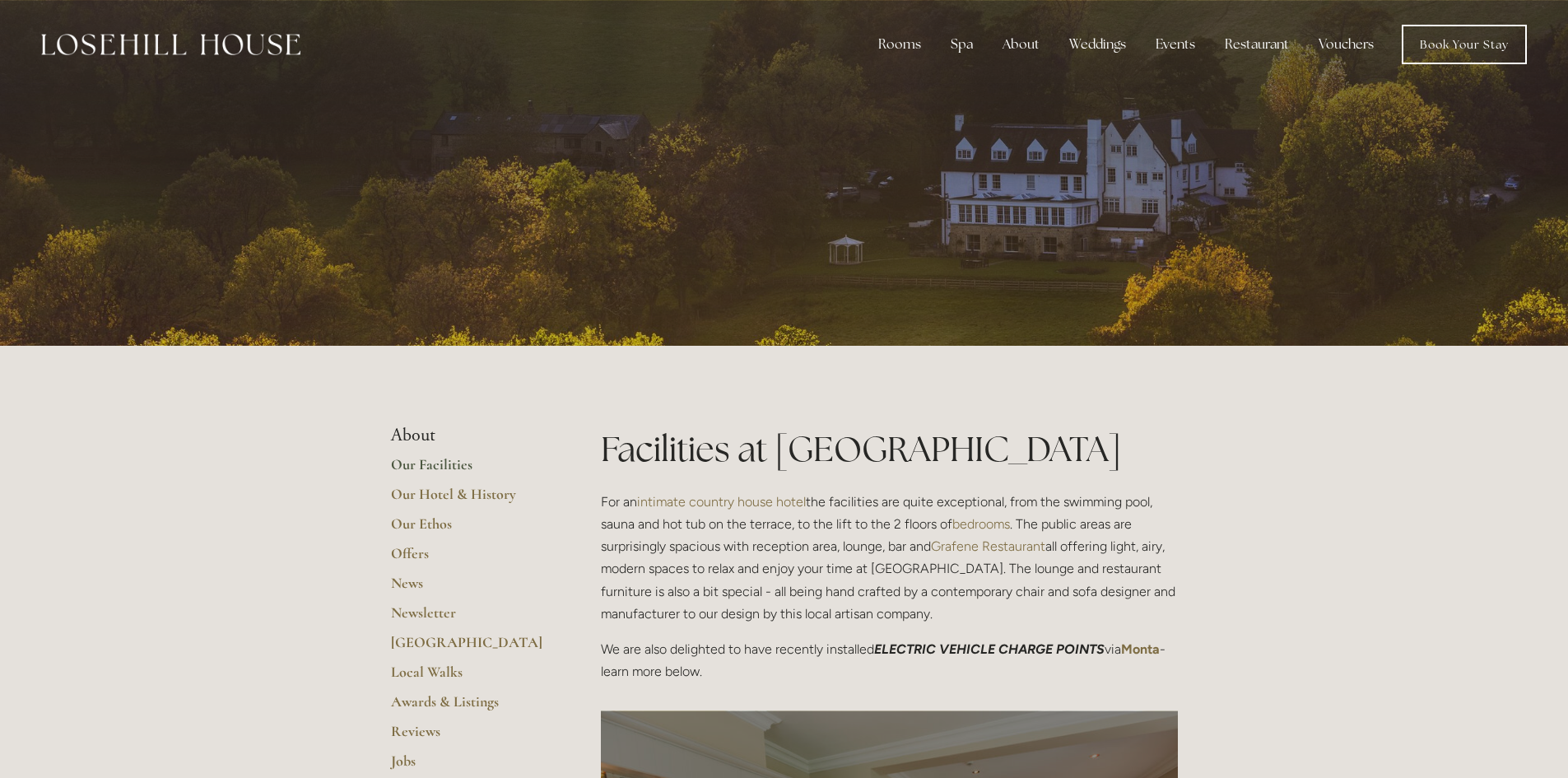
click at [1341, 187] on div at bounding box center [784, 173] width 1568 height 346
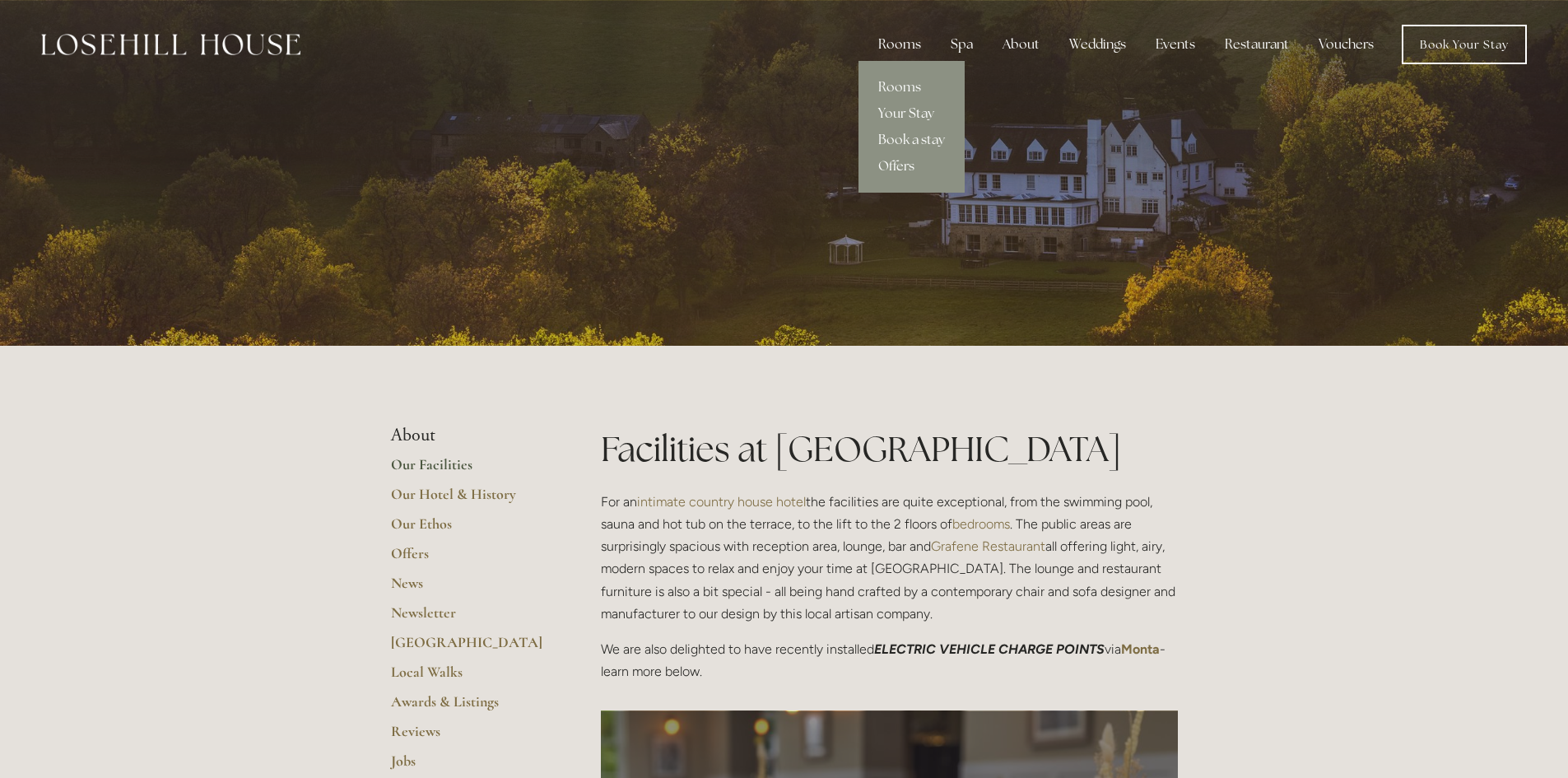
click at [912, 44] on div "Rooms" at bounding box center [900, 44] width 69 height 33
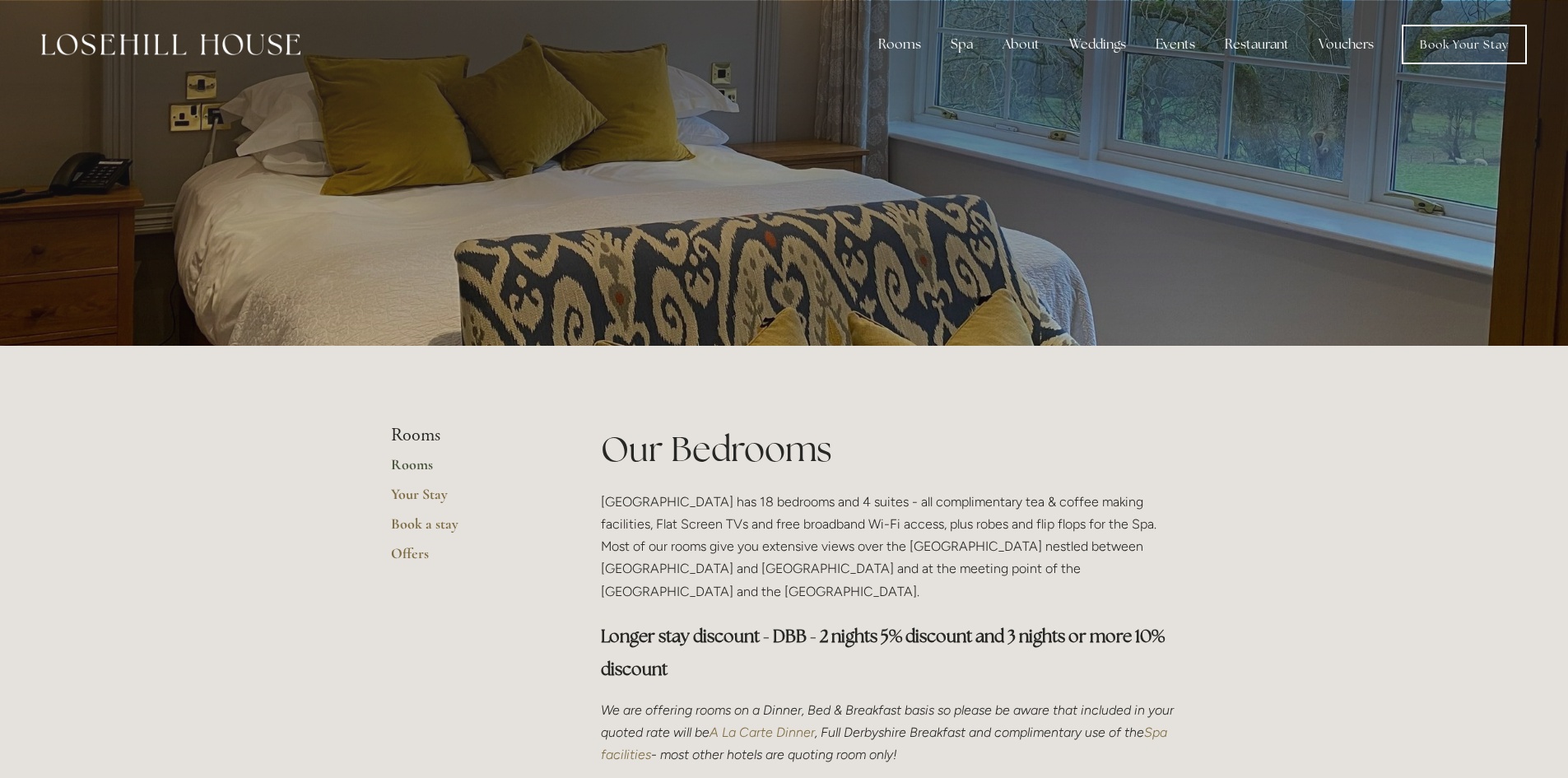
click at [184, 52] on img at bounding box center [171, 44] width 259 height 21
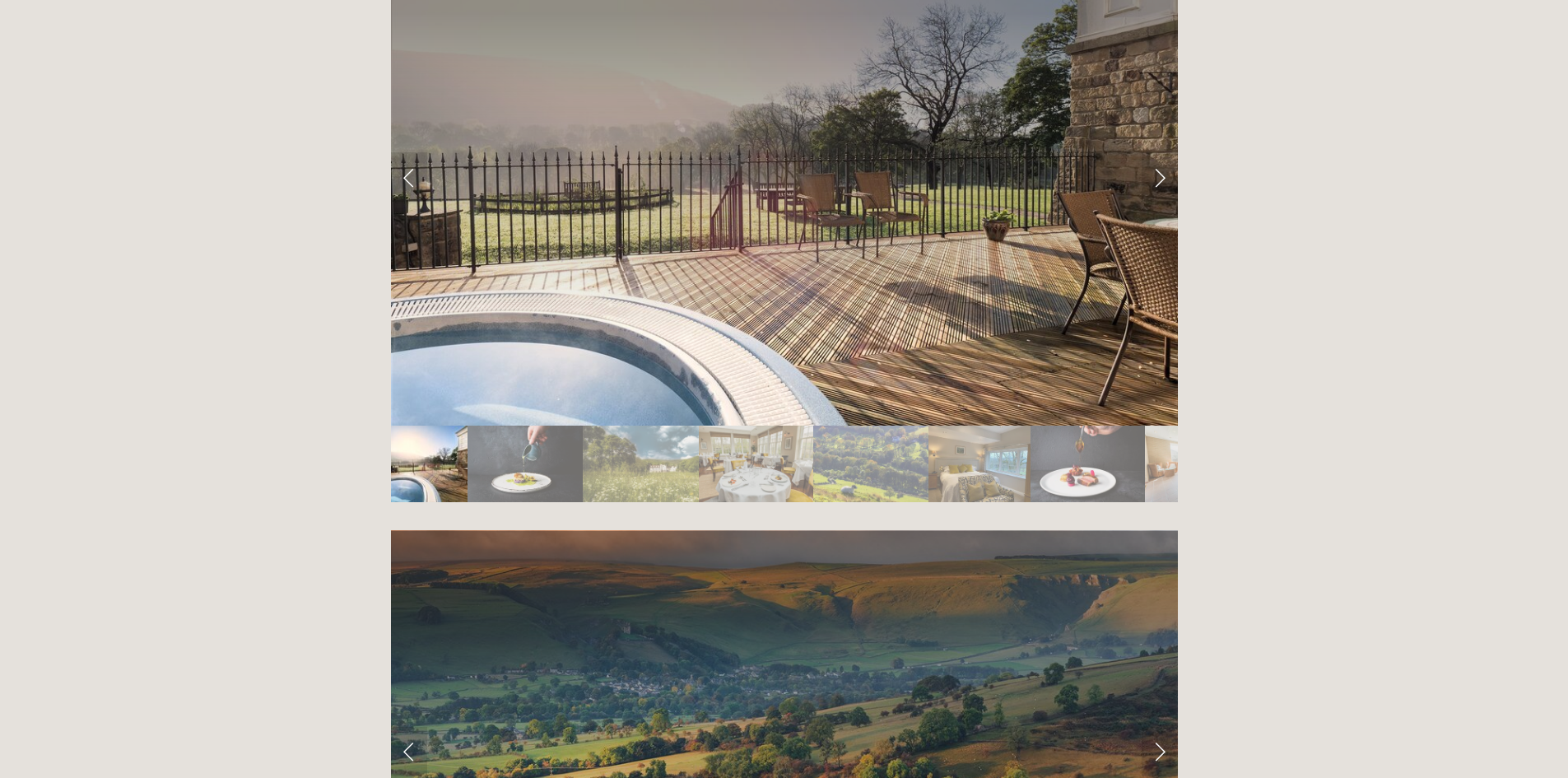
scroll to position [2964, 0]
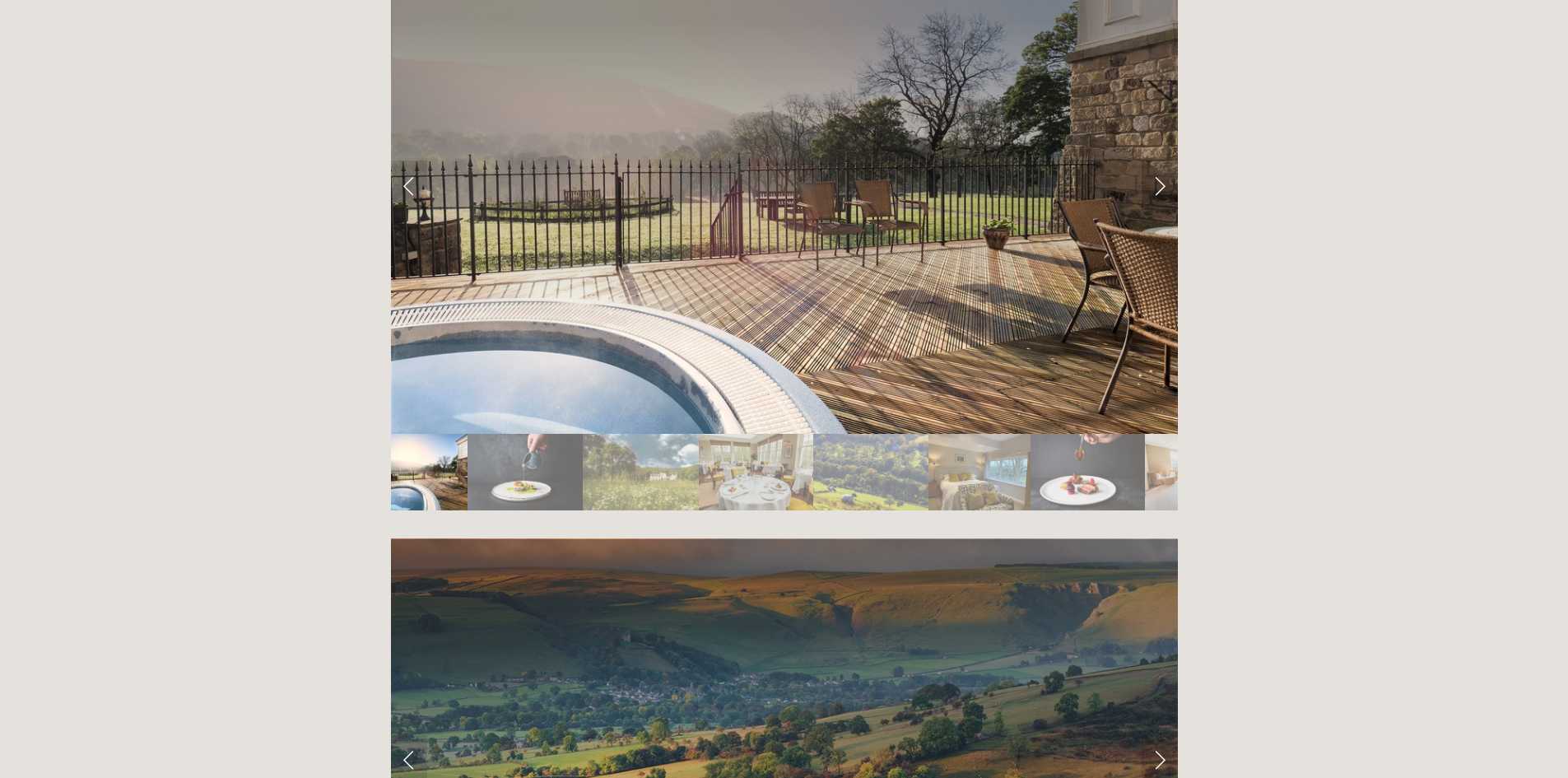
click at [1153, 161] on link "Next Slide" at bounding box center [1159, 185] width 36 height 50
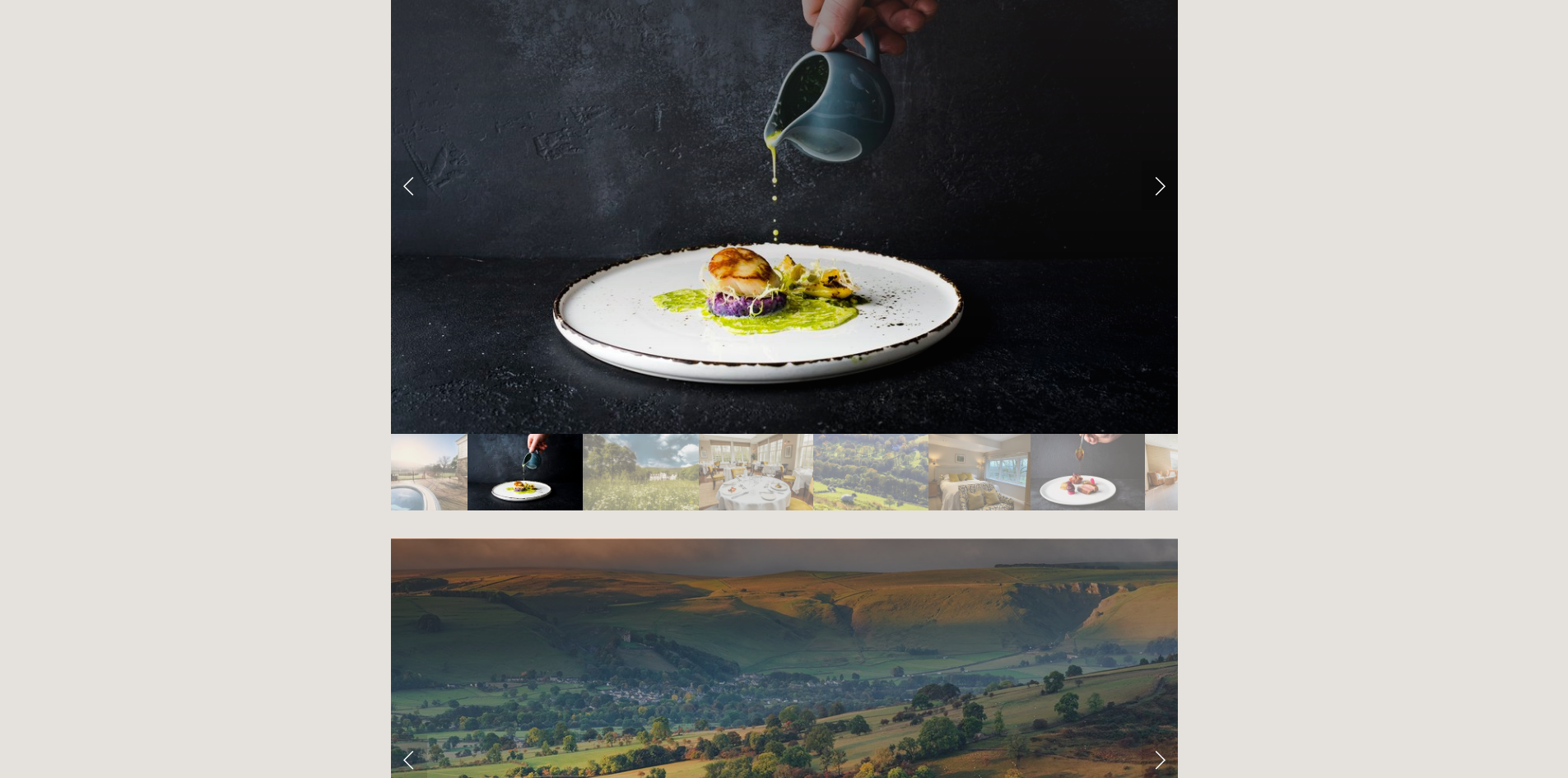
click at [1153, 161] on link "Next Slide" at bounding box center [1159, 185] width 36 height 50
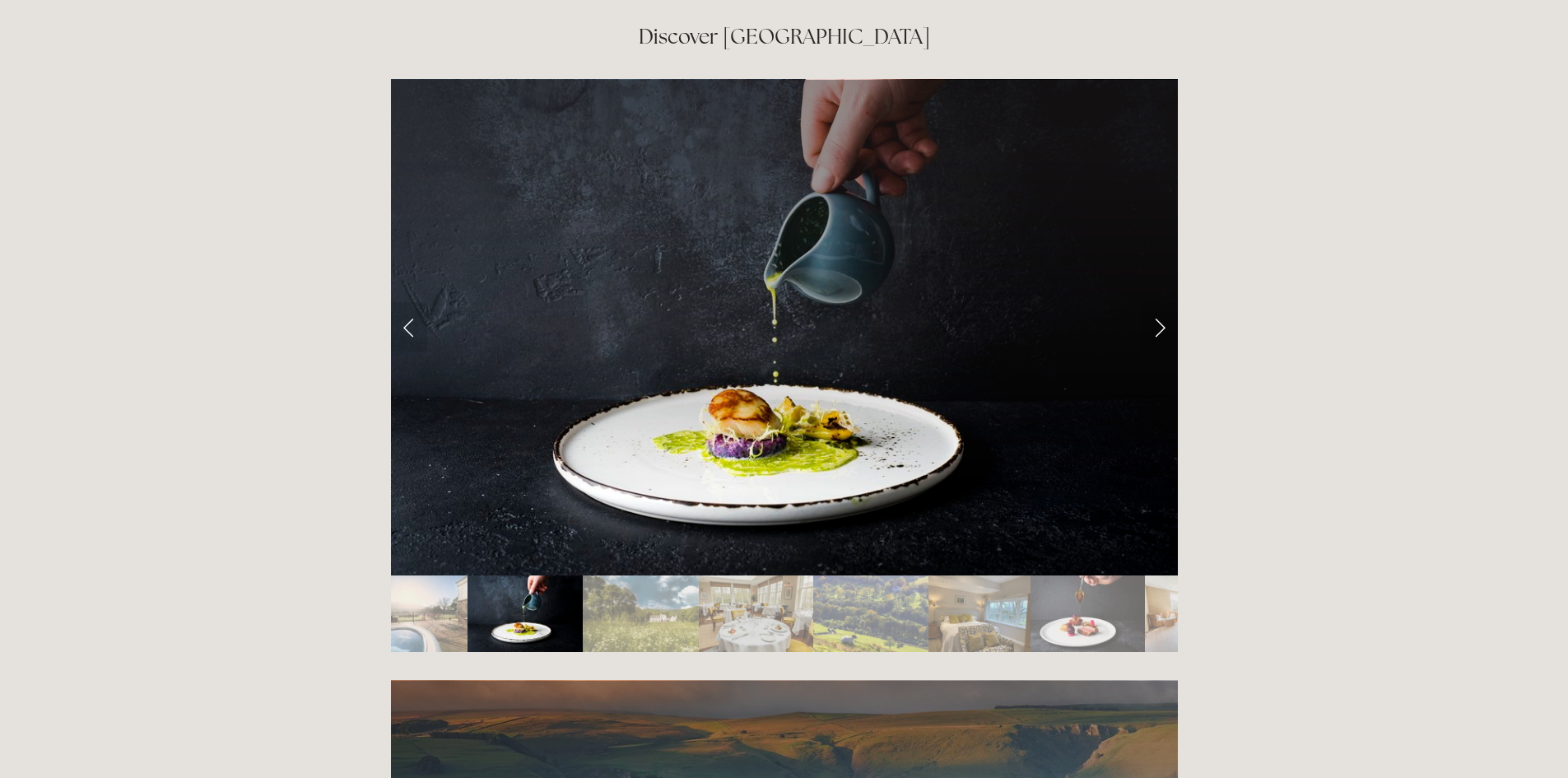
scroll to position [2800, 0]
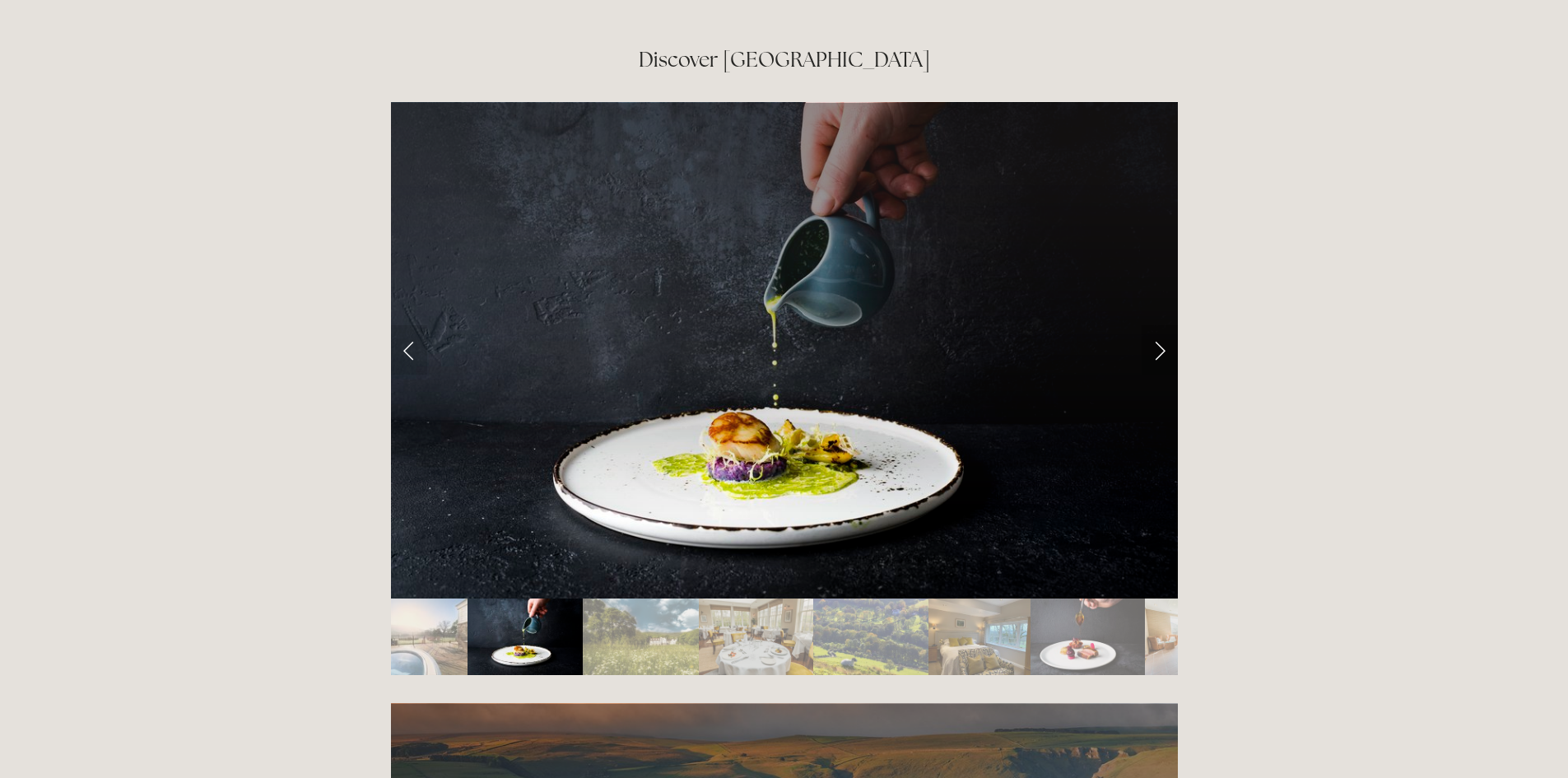
click at [1155, 325] on link "Next Slide" at bounding box center [1159, 349] width 36 height 50
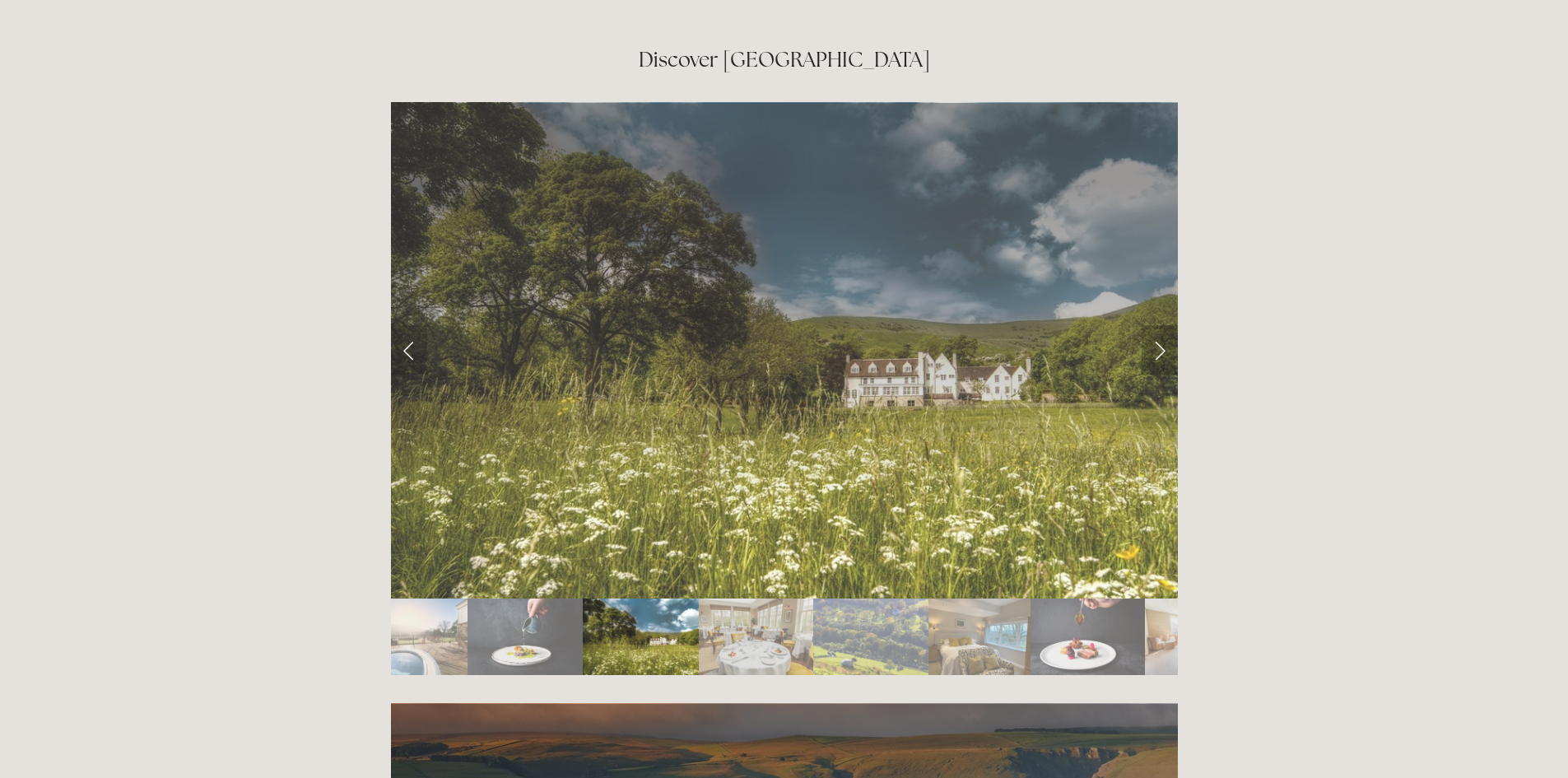
click at [1157, 325] on link "Next Slide" at bounding box center [1159, 349] width 36 height 50
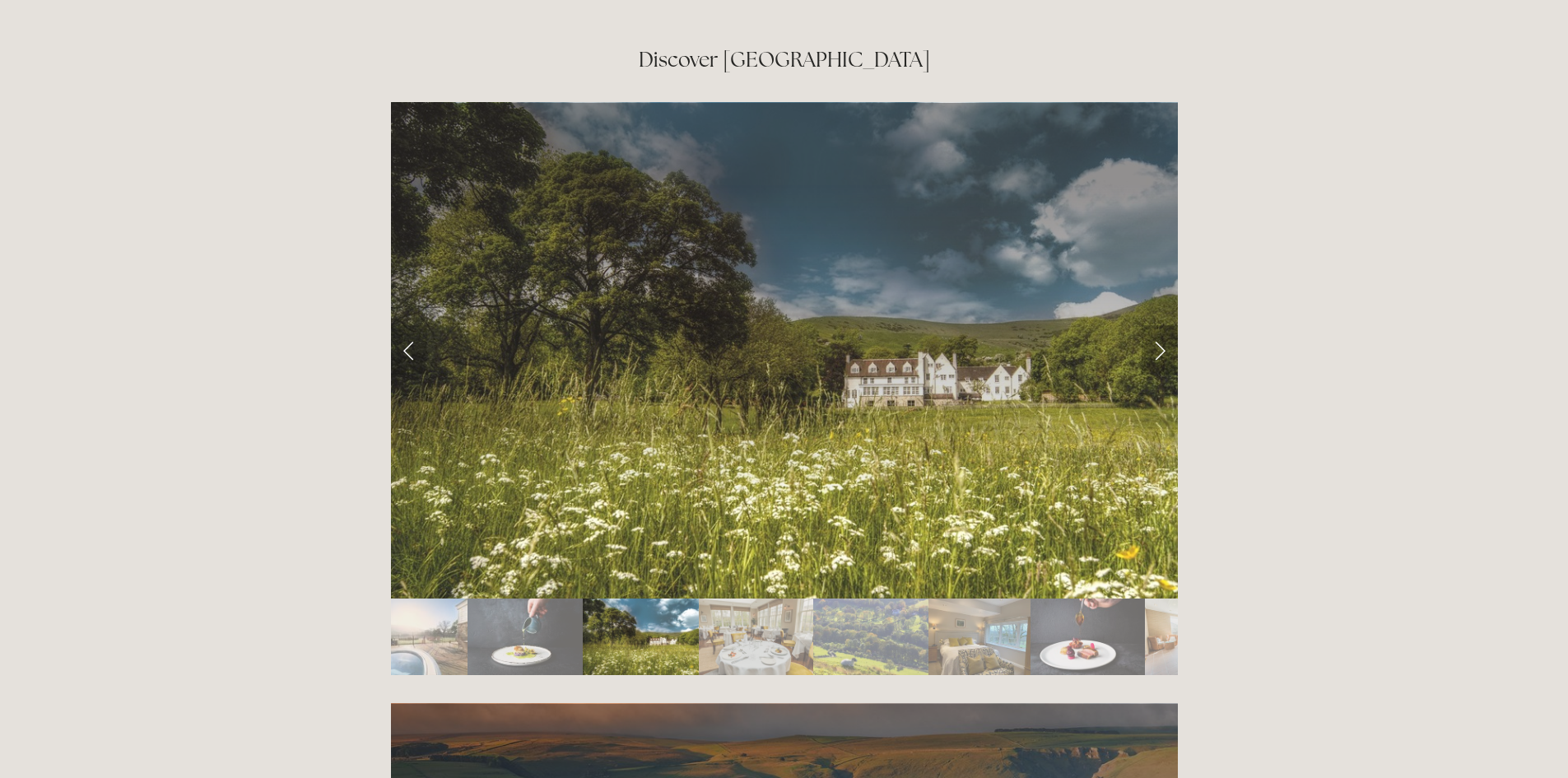
click at [1154, 325] on link "Next Slide" at bounding box center [1159, 349] width 36 height 50
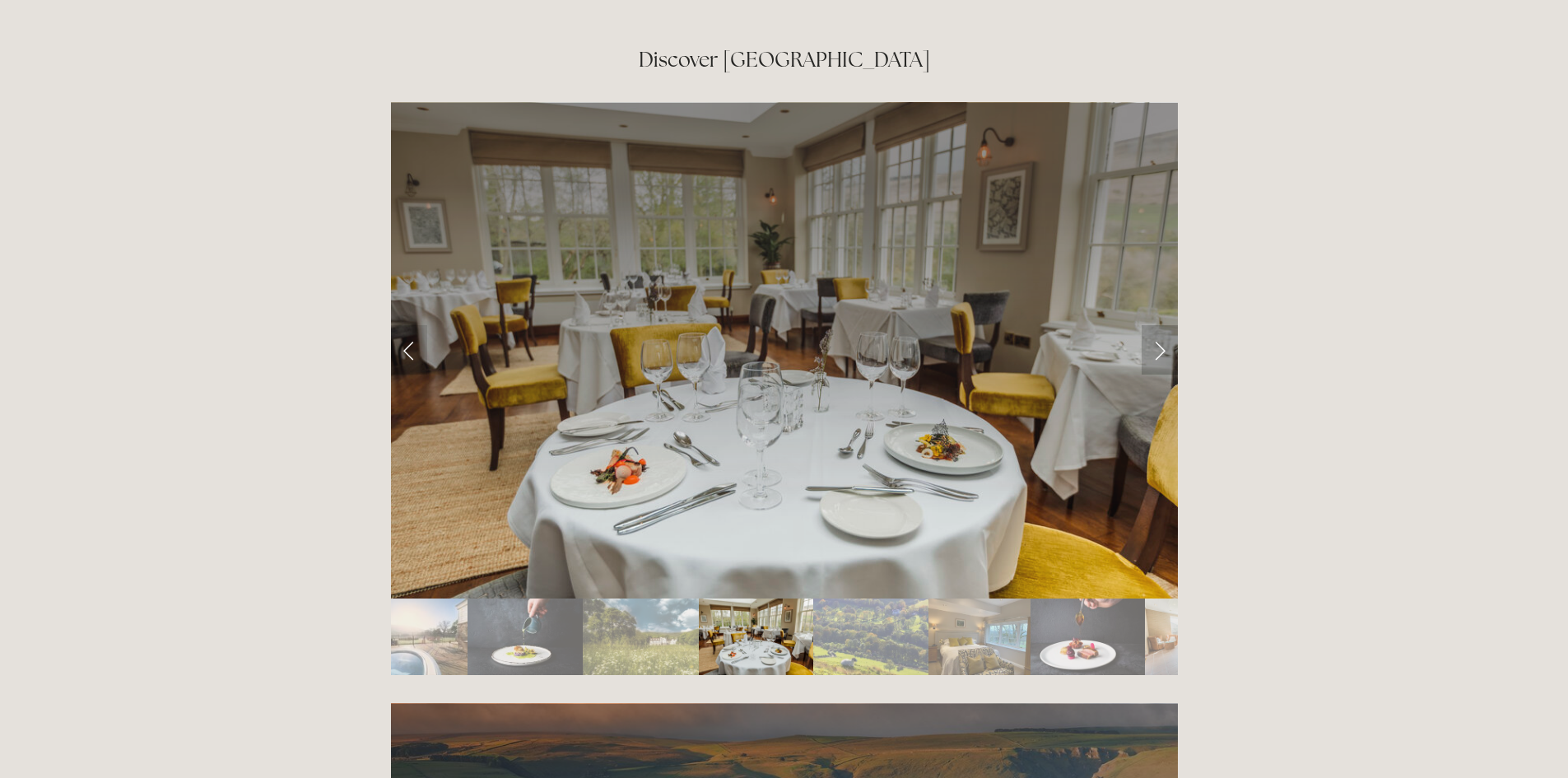
click at [1158, 325] on link "Next Slide" at bounding box center [1159, 349] width 36 height 50
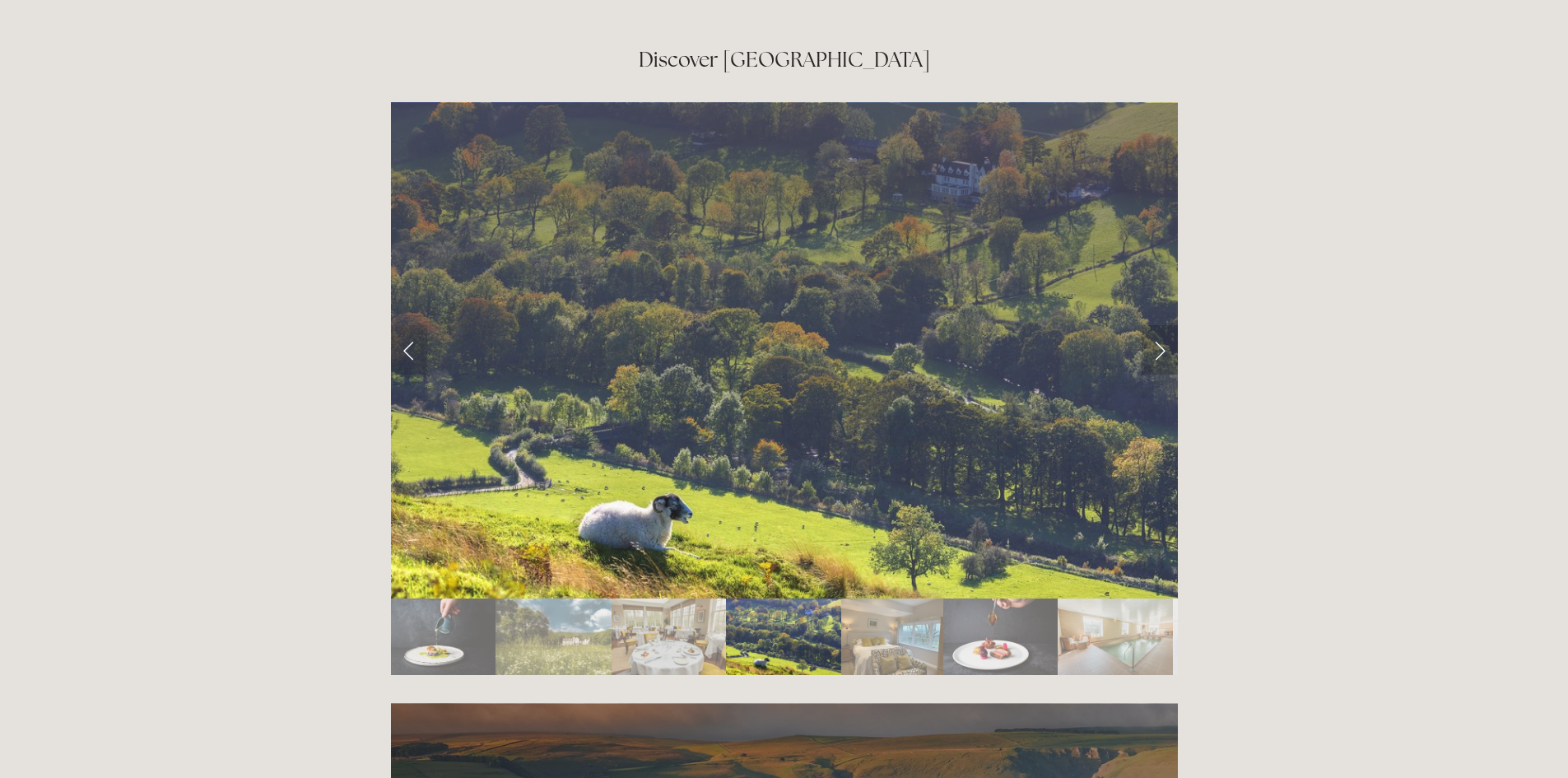
click at [1158, 325] on link "Next Slide" at bounding box center [1159, 349] width 36 height 50
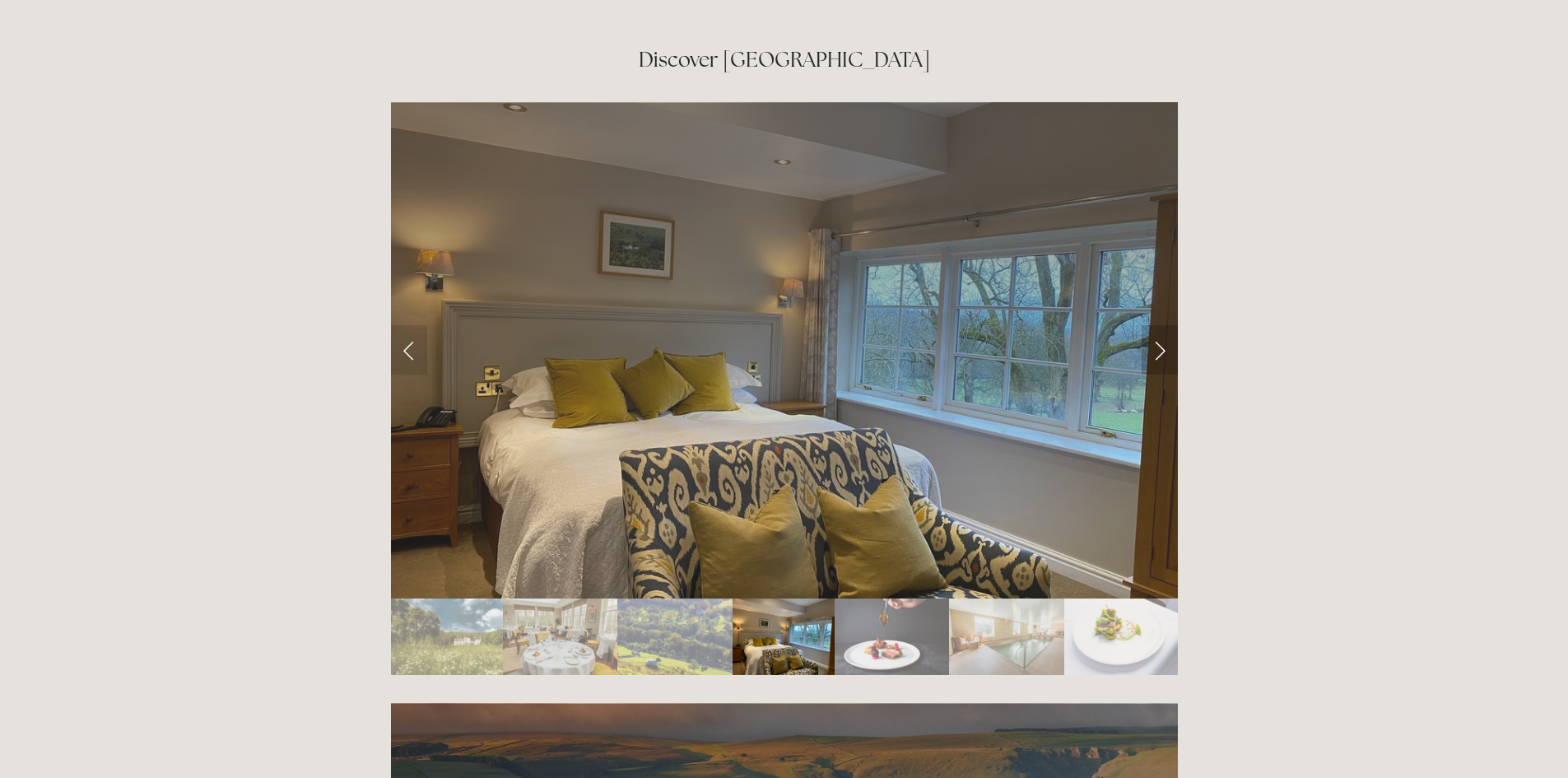
click at [1158, 325] on link "Next Slide" at bounding box center [1159, 349] width 36 height 50
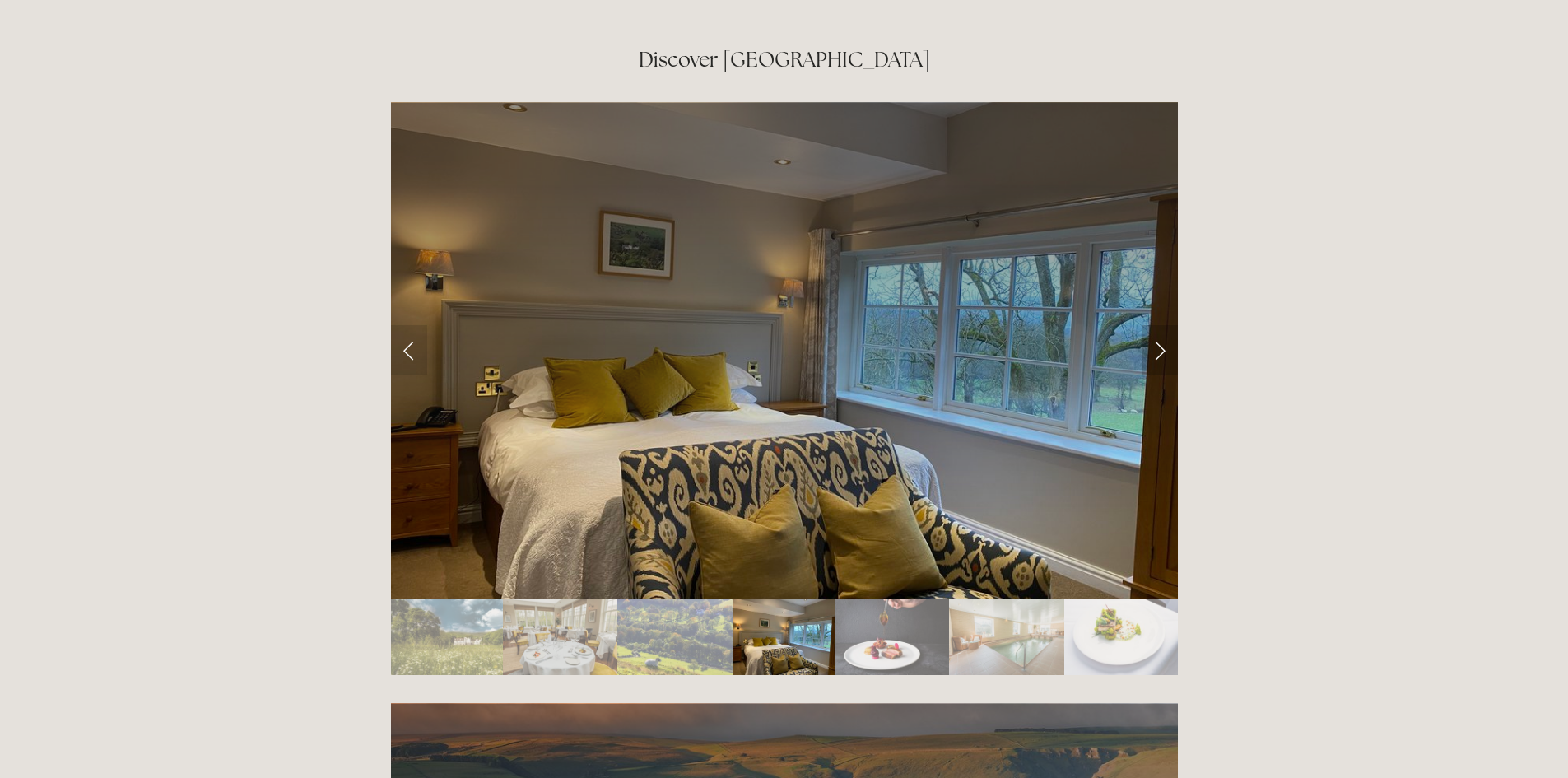
click at [1158, 325] on link "Next Slide" at bounding box center [1159, 349] width 36 height 50
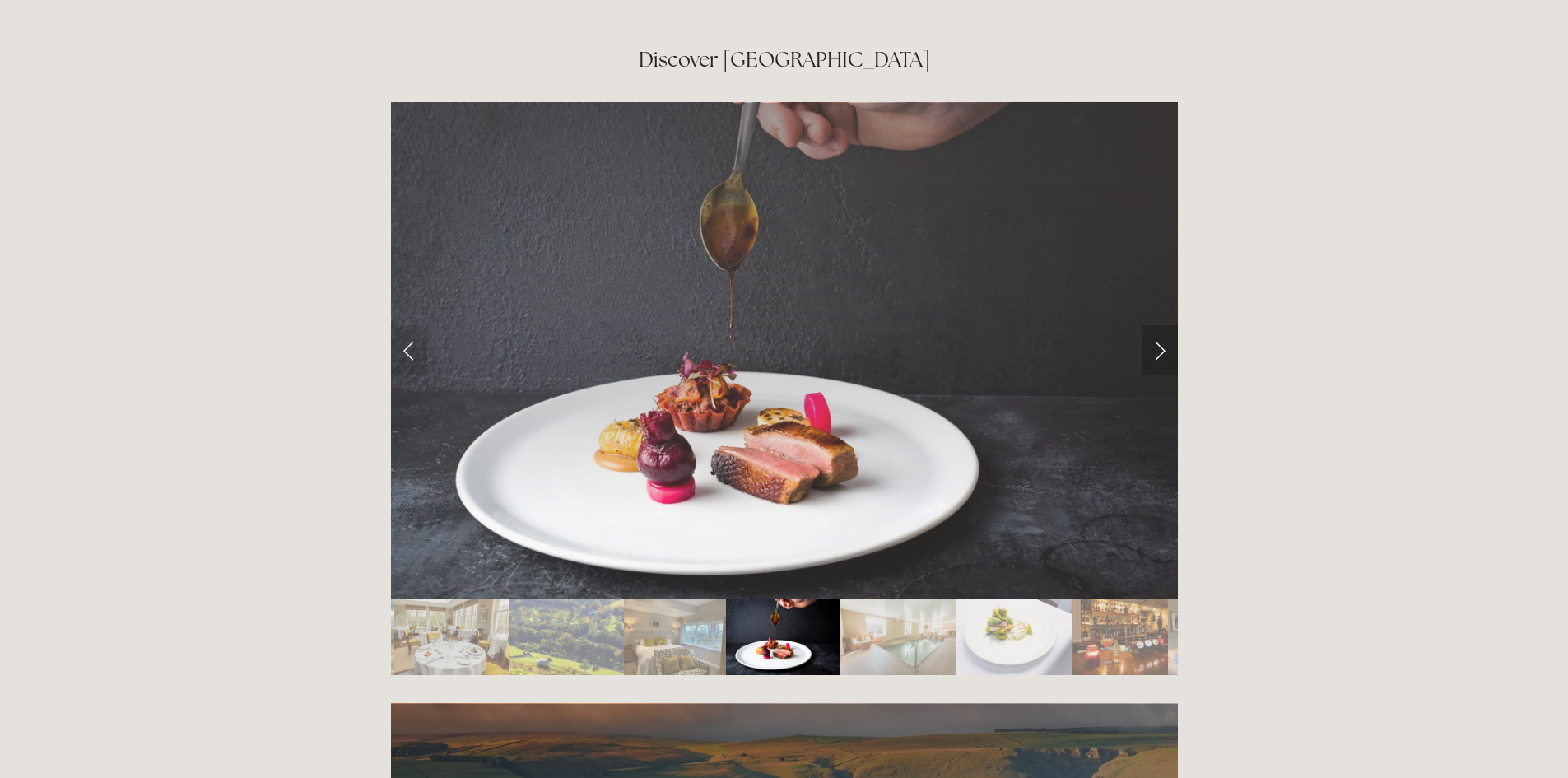
click at [1159, 325] on link "Next Slide" at bounding box center [1159, 349] width 36 height 50
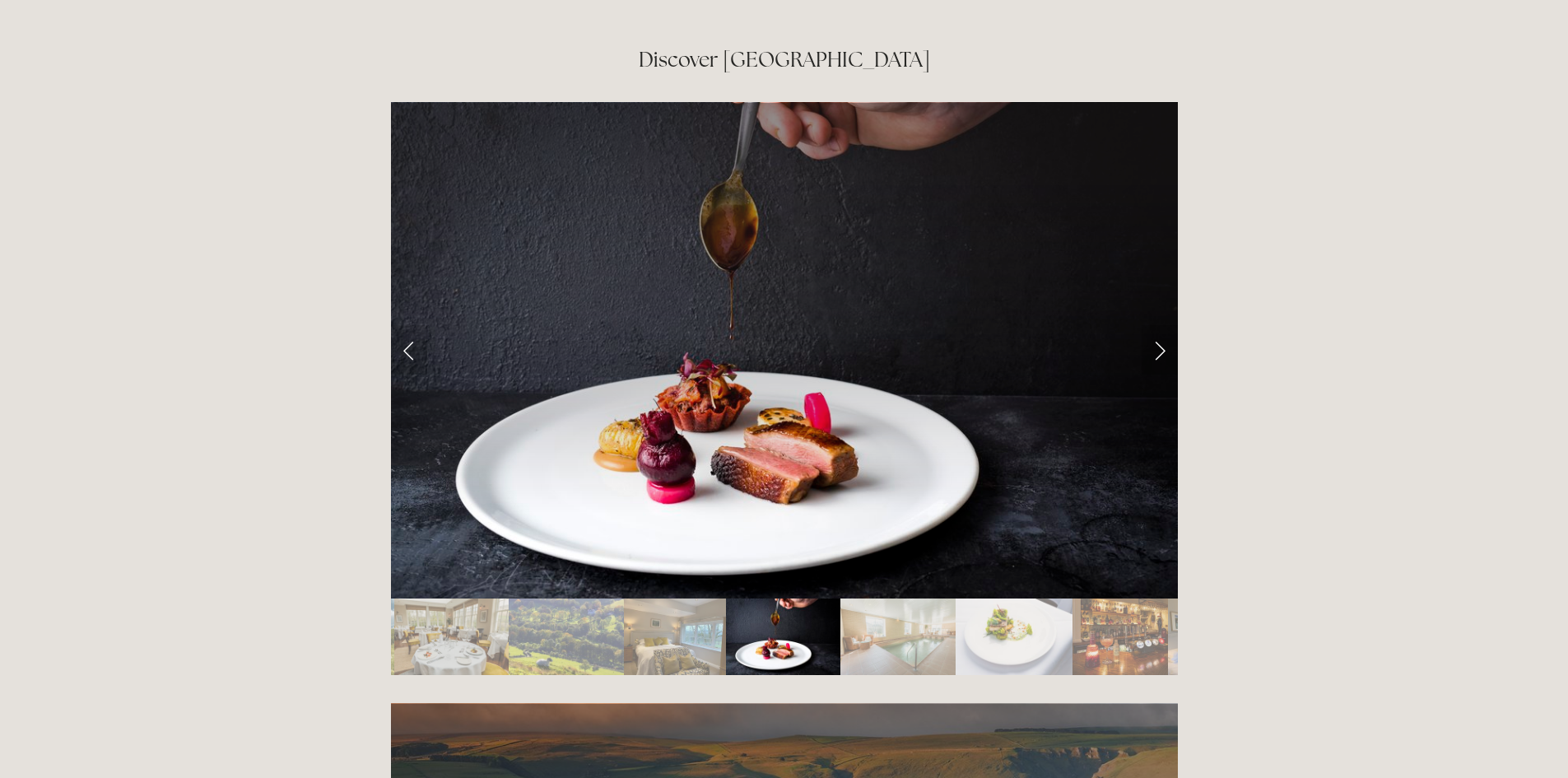
click at [1159, 325] on link "Next Slide" at bounding box center [1159, 349] width 36 height 50
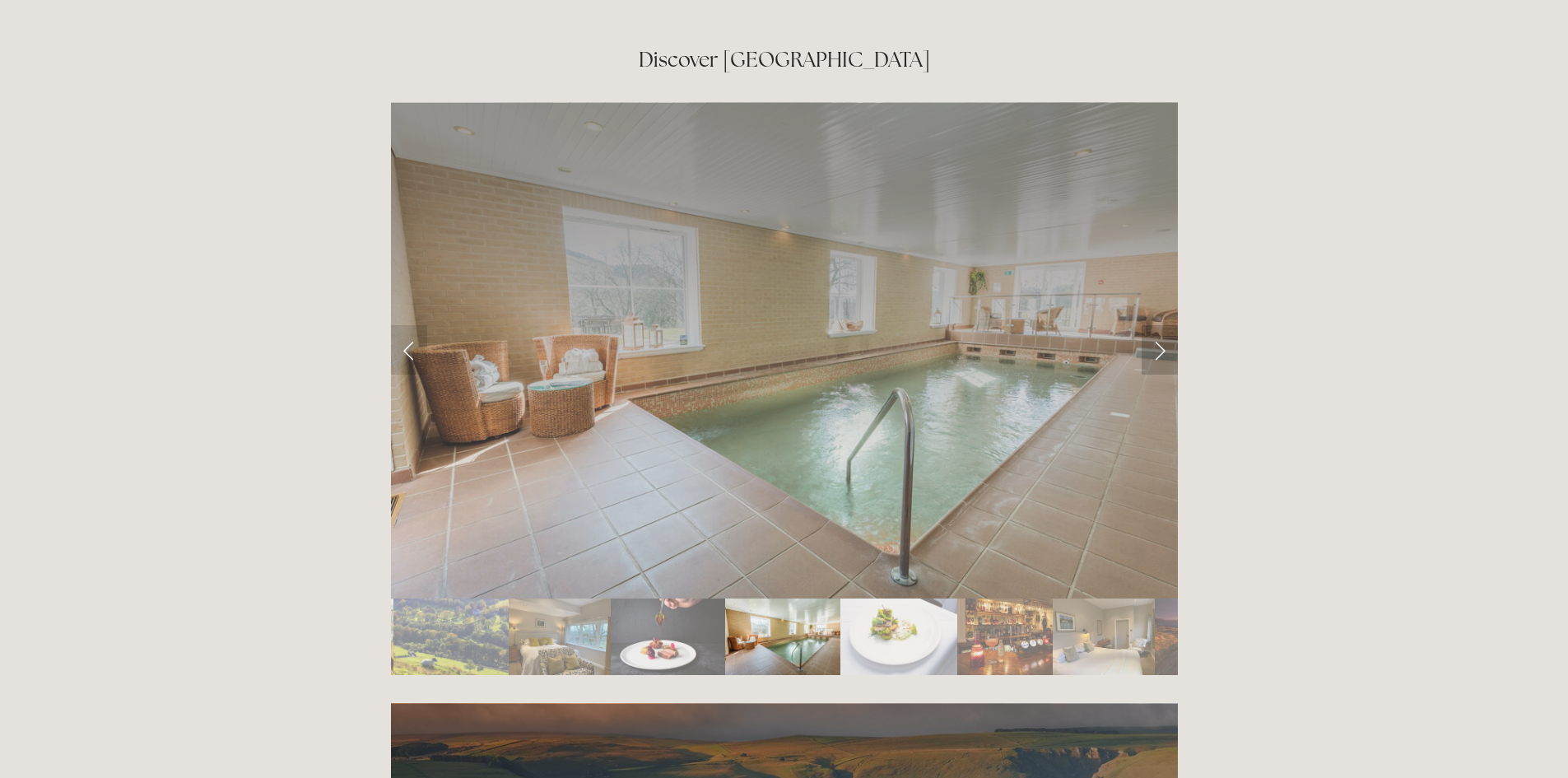
click at [1156, 325] on link "Next Slide" at bounding box center [1159, 349] width 36 height 50
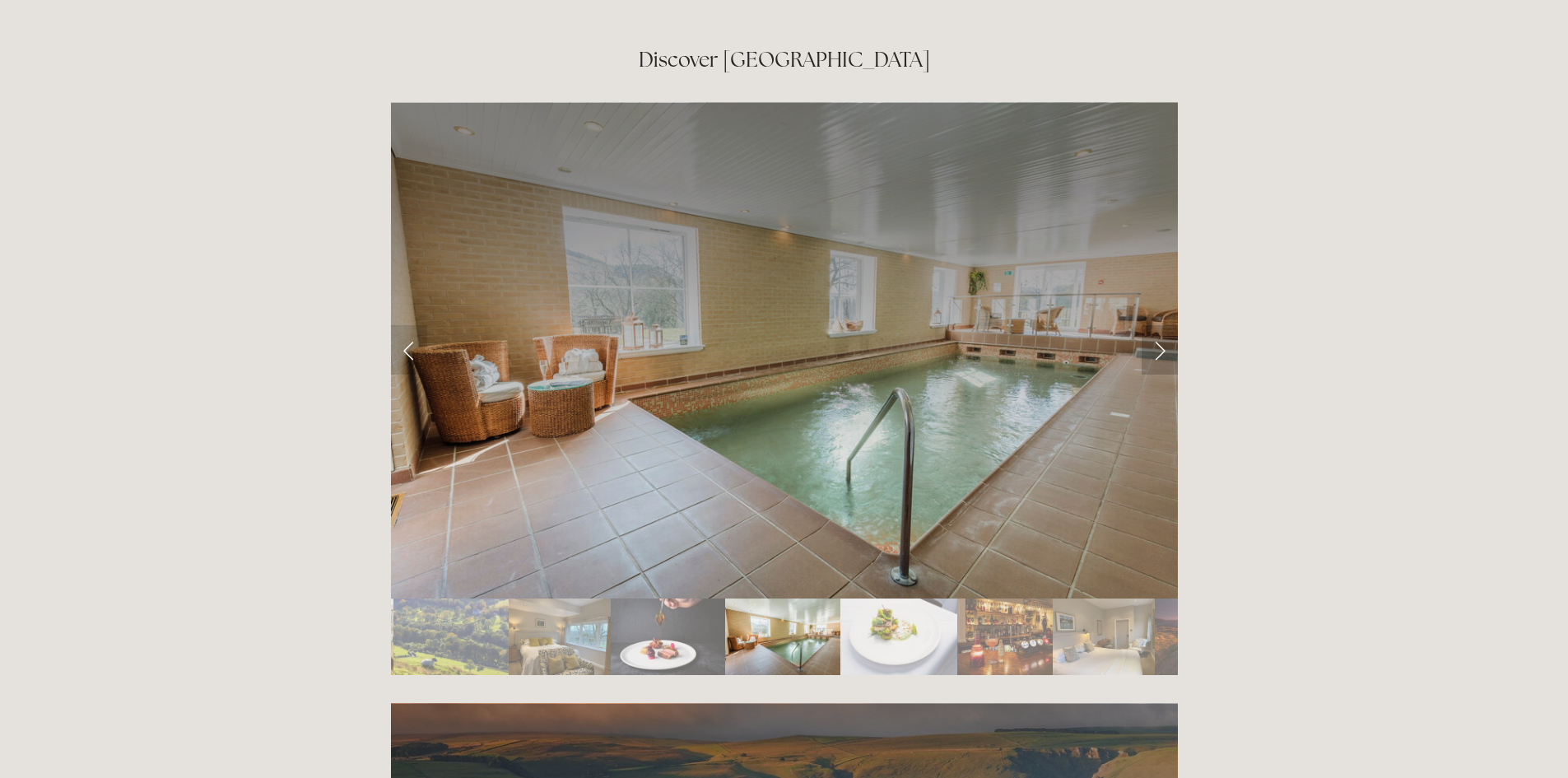
click at [1156, 325] on link "Next Slide" at bounding box center [1159, 349] width 36 height 50
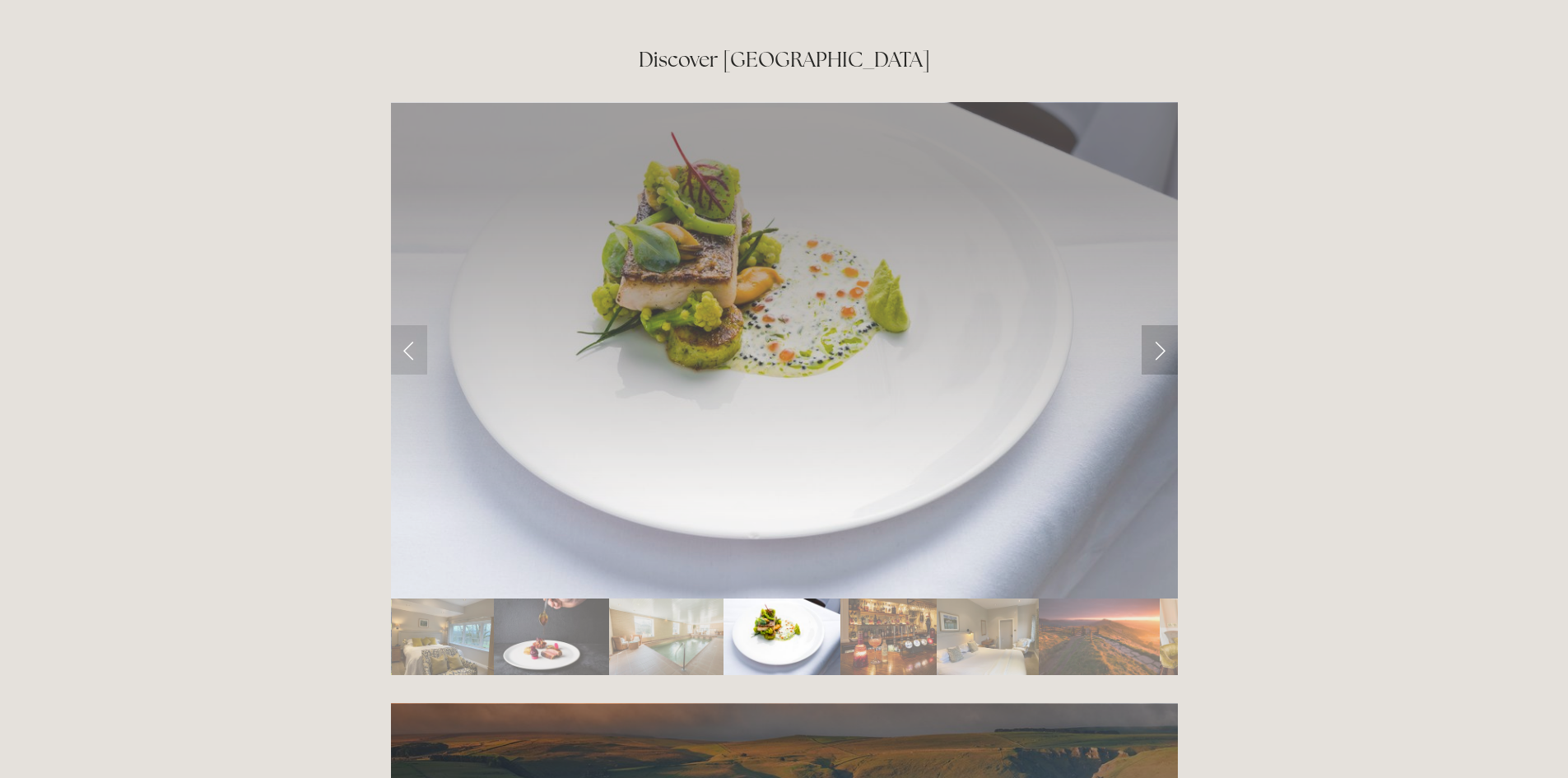
click at [1156, 325] on link "Next Slide" at bounding box center [1159, 349] width 36 height 50
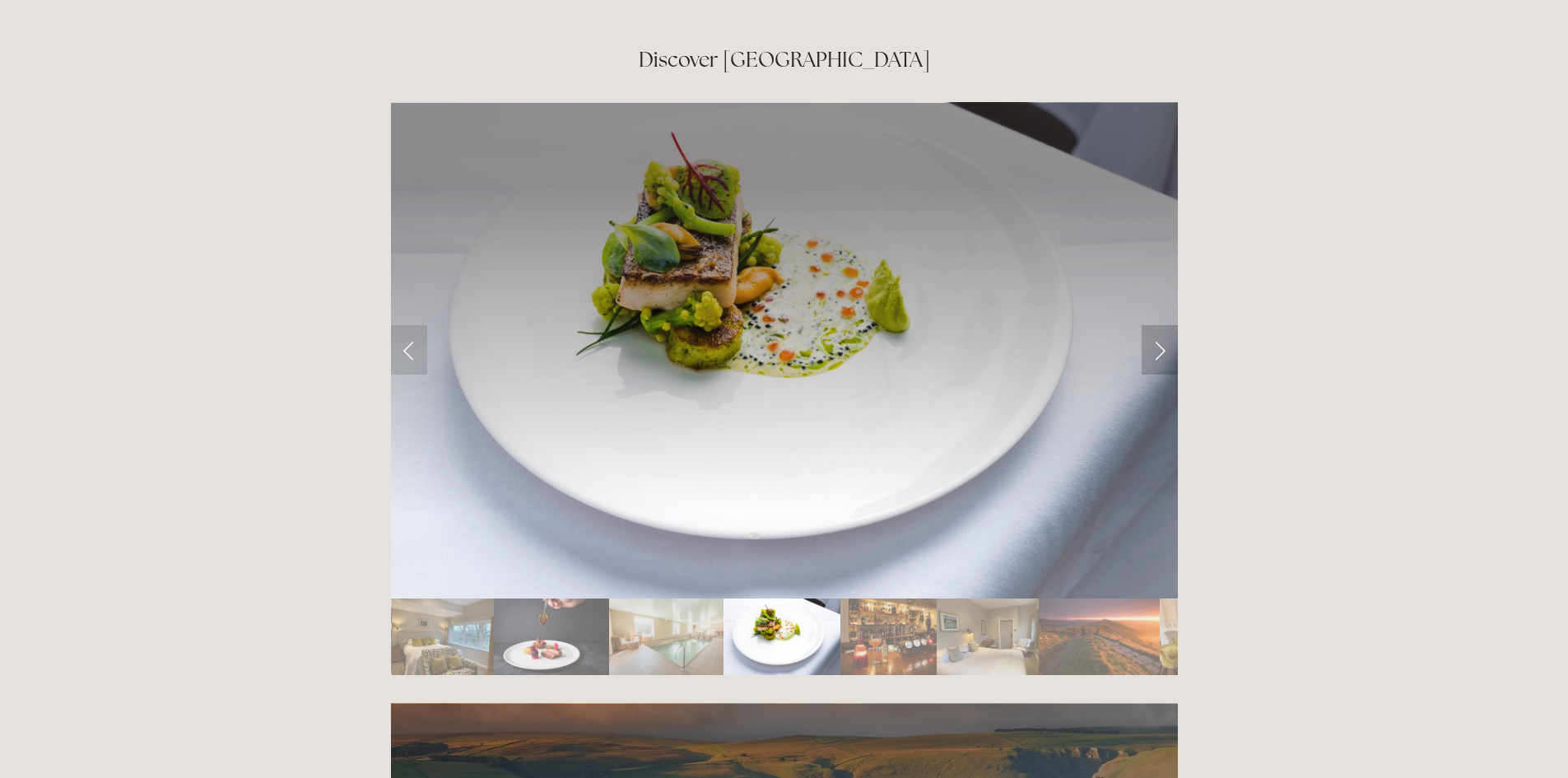
click at [1156, 325] on link "Next Slide" at bounding box center [1159, 349] width 36 height 50
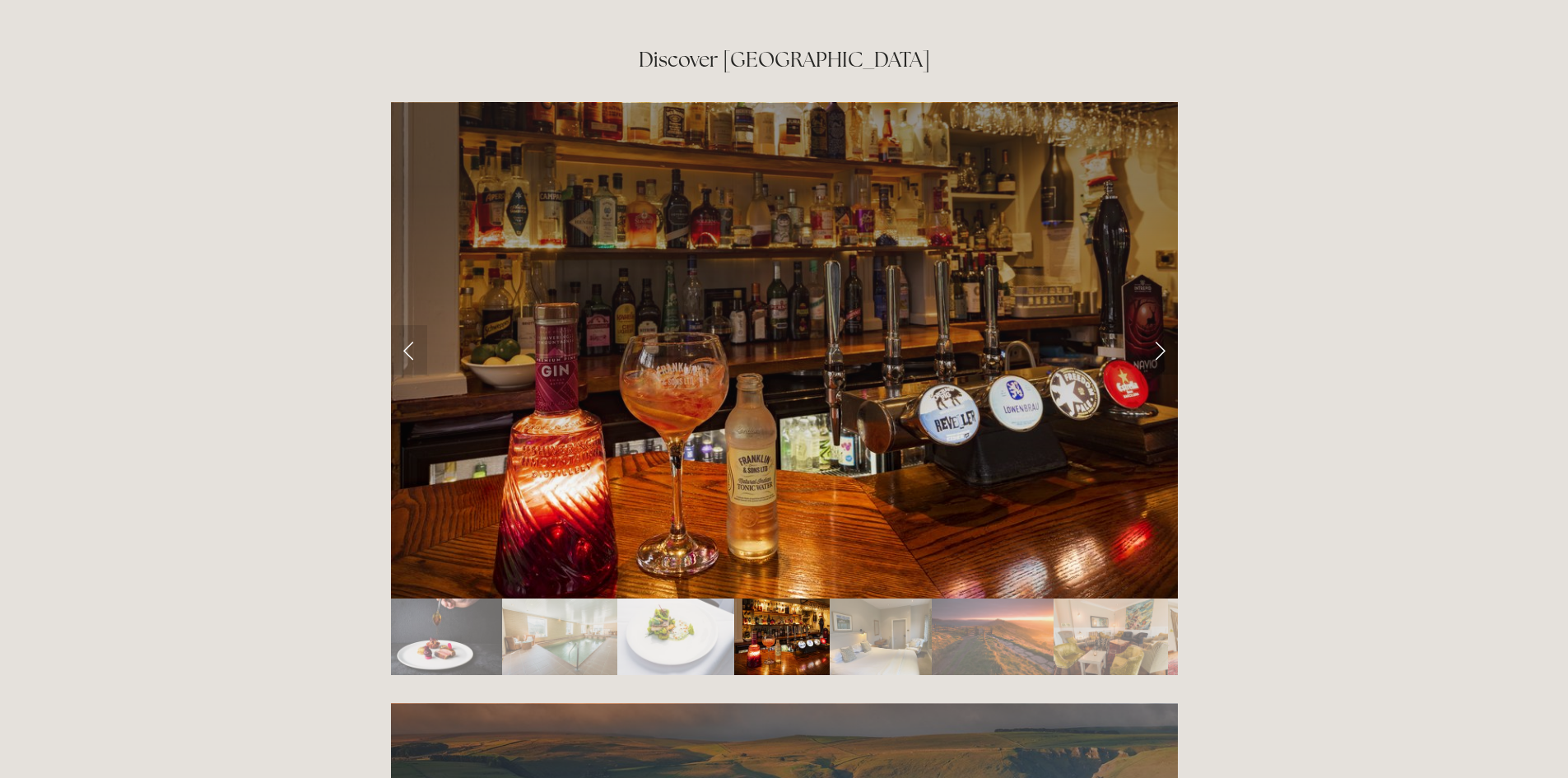
click at [1156, 325] on link "Next Slide" at bounding box center [1159, 349] width 36 height 50
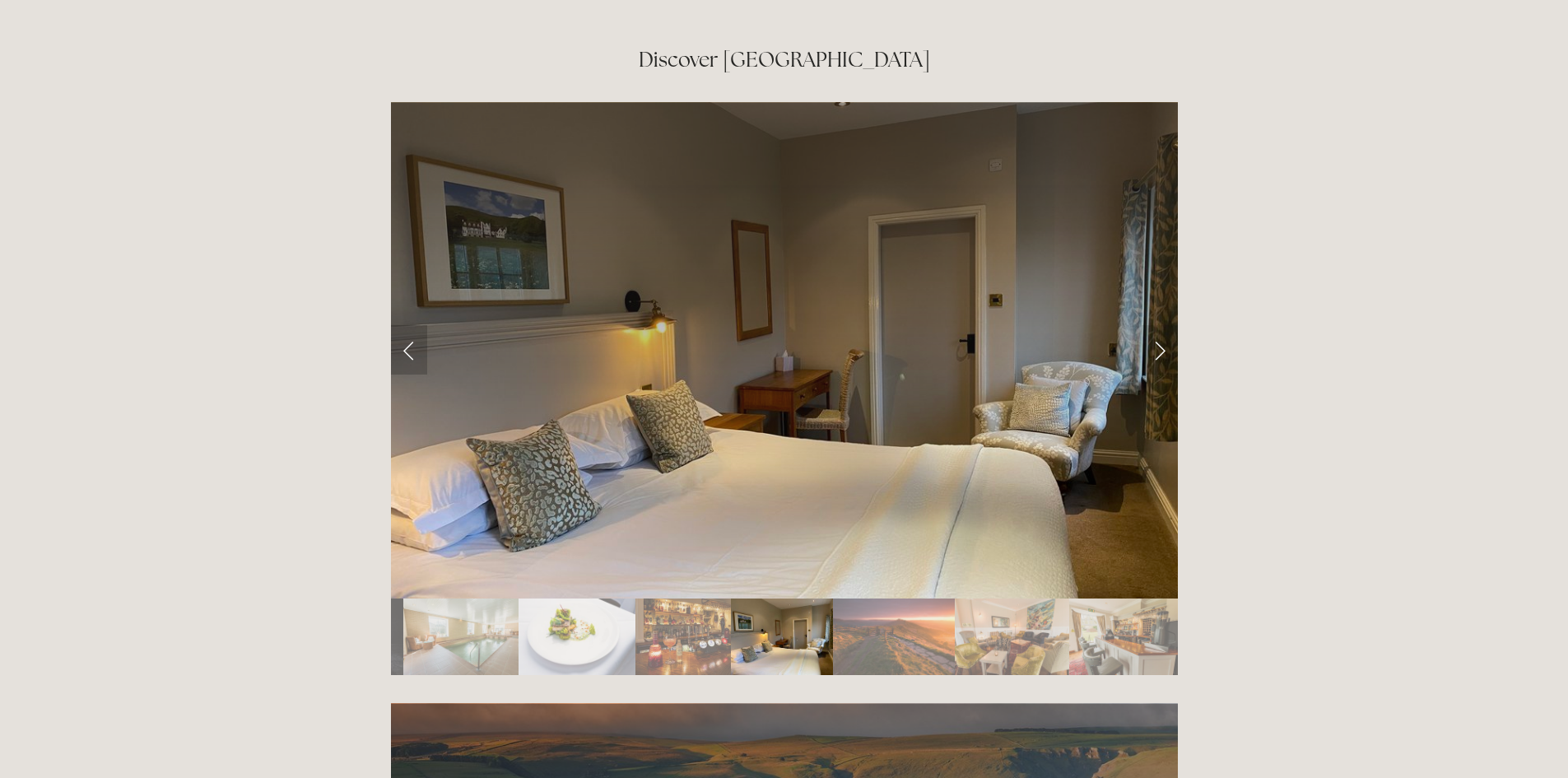
click at [412, 325] on link "Previous Slide" at bounding box center [409, 349] width 36 height 50
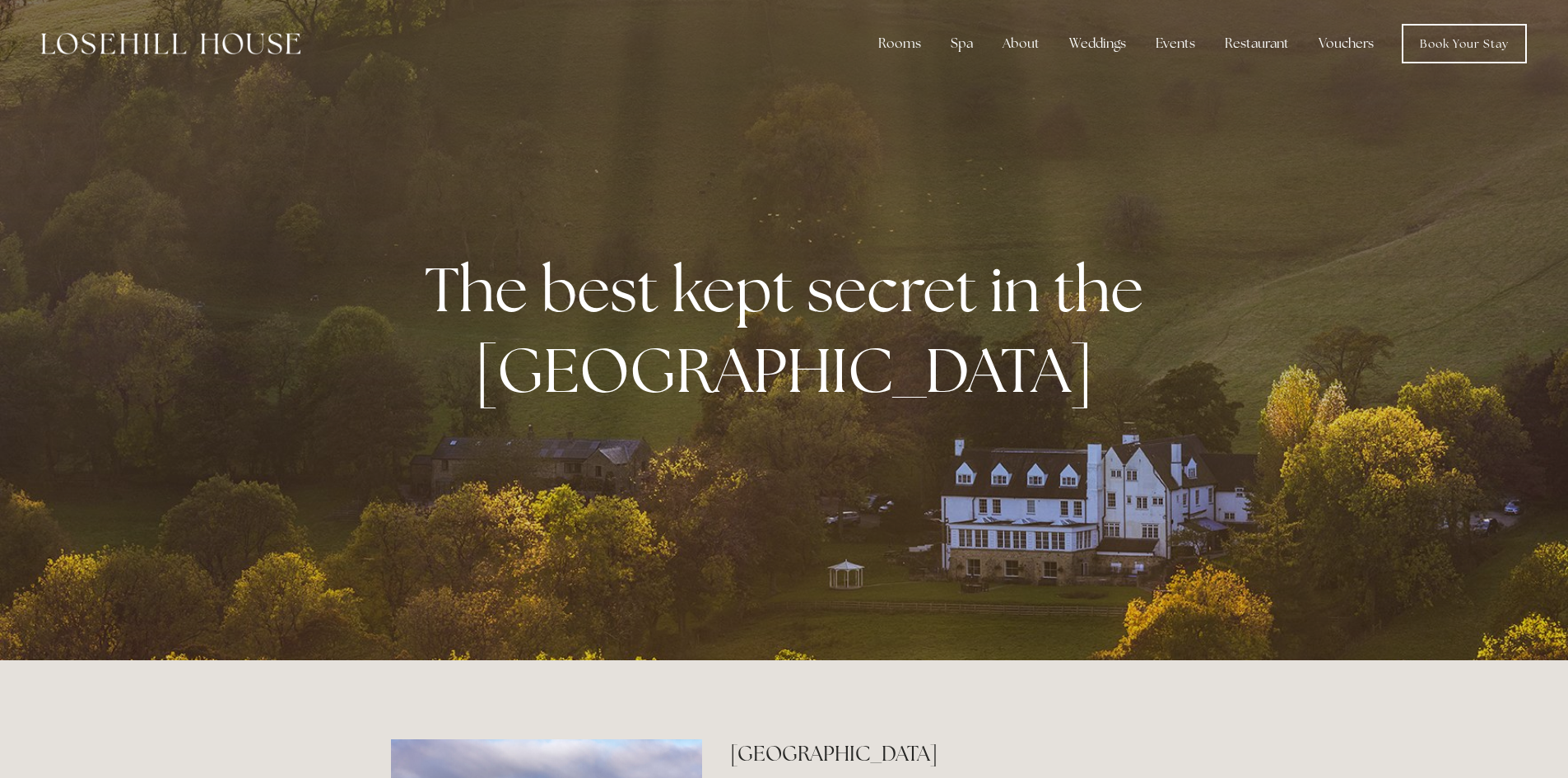
scroll to position [0, 0]
